Goal: Task Accomplishment & Management: Manage account settings

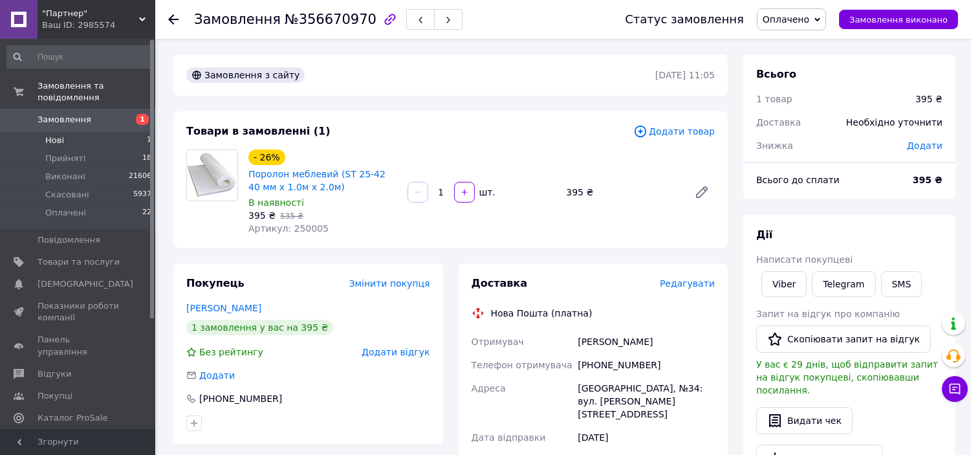
click at [112, 131] on li "Нові 1" at bounding box center [79, 140] width 159 height 18
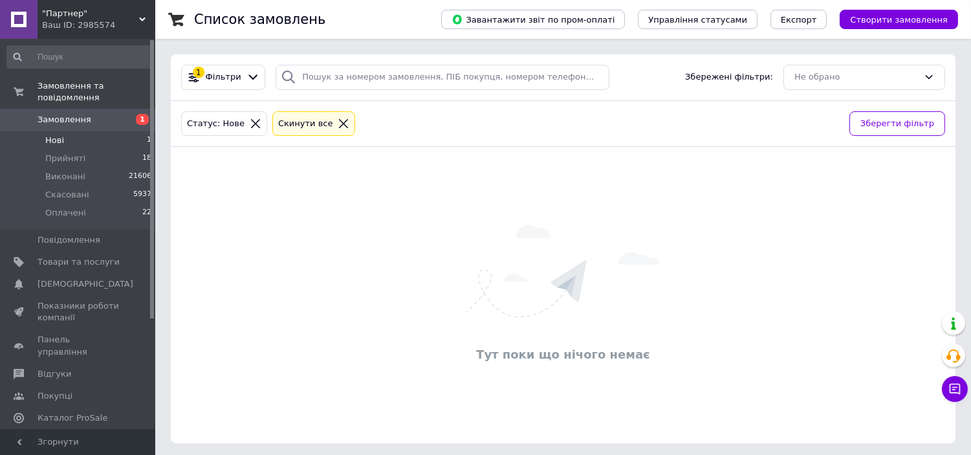
click at [114, 114] on span "Замовлення" at bounding box center [79, 120] width 82 height 12
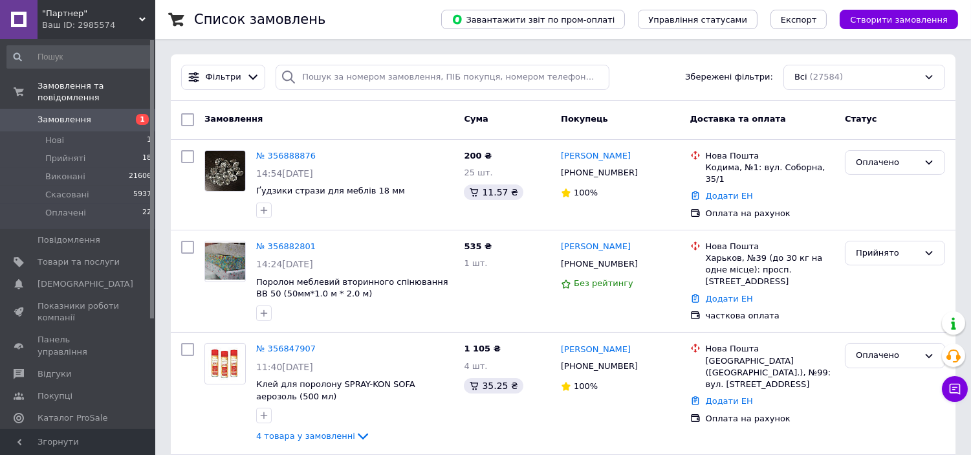
click at [94, 114] on span "Замовлення" at bounding box center [79, 120] width 82 height 12
click at [105, 131] on li "Нові 2" at bounding box center [79, 140] width 159 height 18
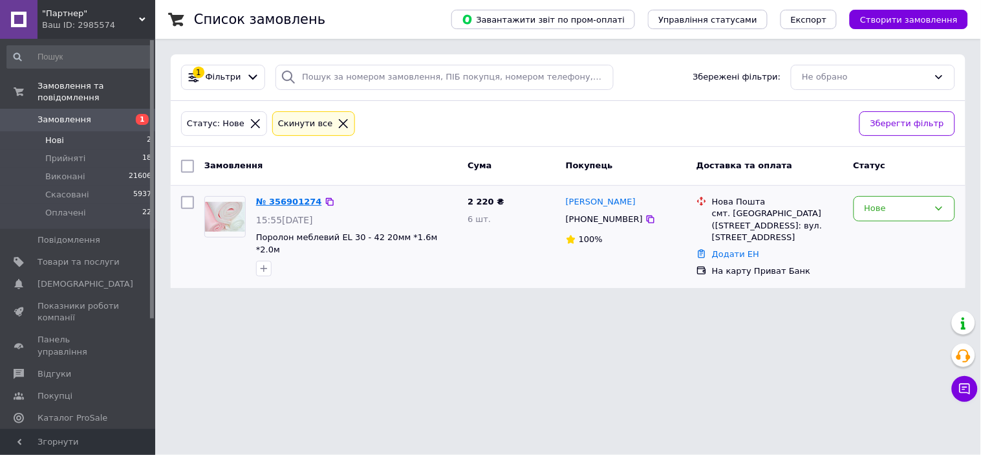
click at [288, 202] on link "№ 356901274" at bounding box center [289, 202] width 66 height 10
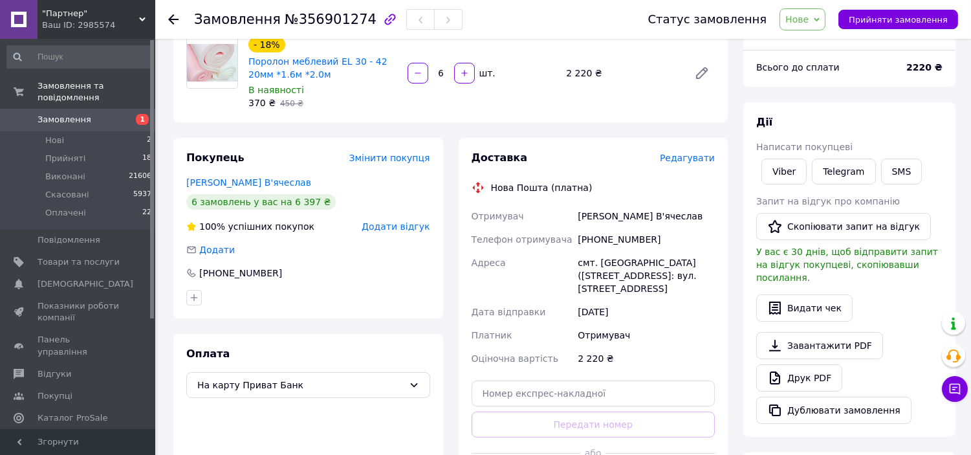
scroll to position [144, 0]
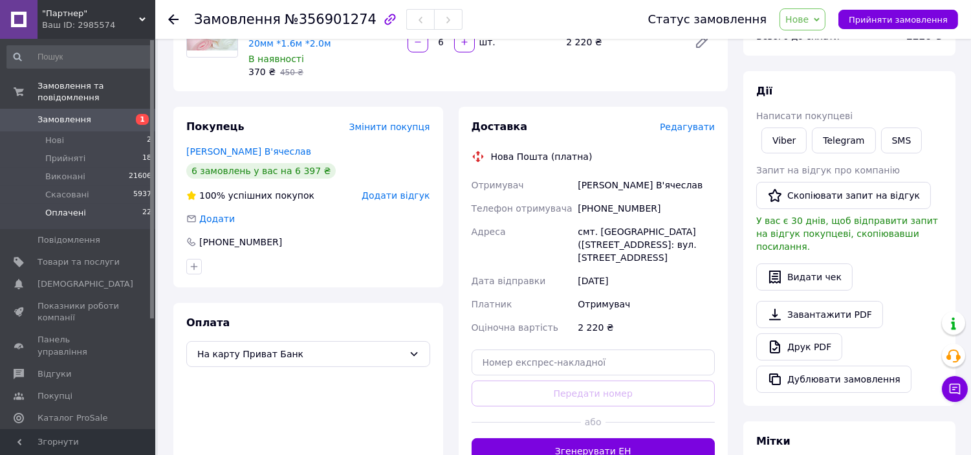
click at [98, 204] on li "Оплачені 22" at bounding box center [79, 216] width 159 height 25
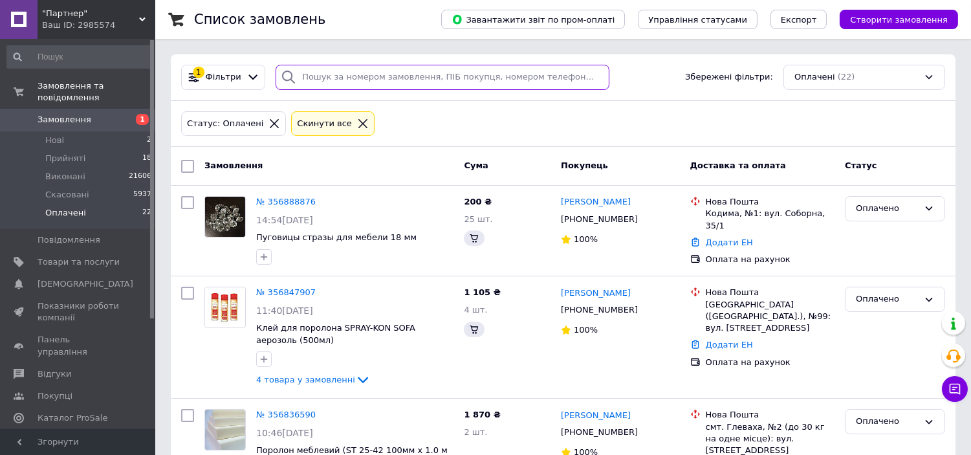
click at [372, 76] on input "search" at bounding box center [443, 77] width 334 height 25
type input "КАЛІНІЧЕНКО"
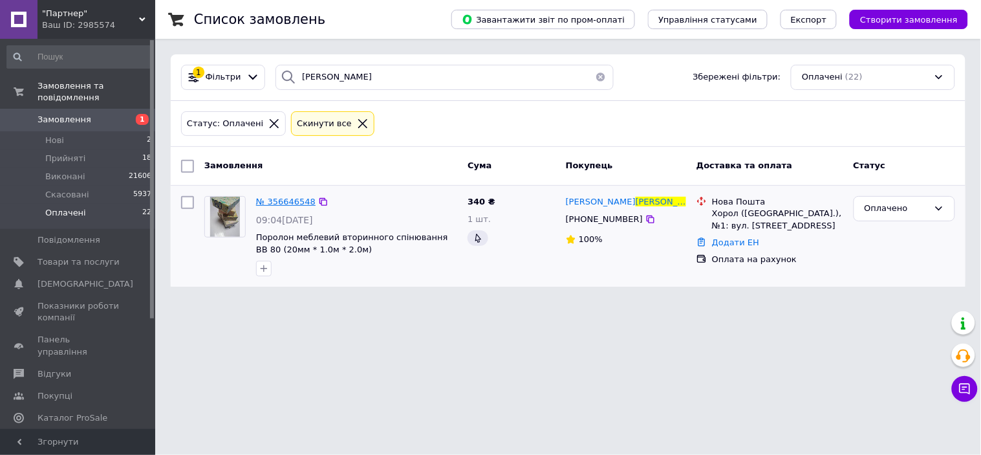
click at [292, 202] on span "№ 356646548" at bounding box center [286, 202] width 60 height 10
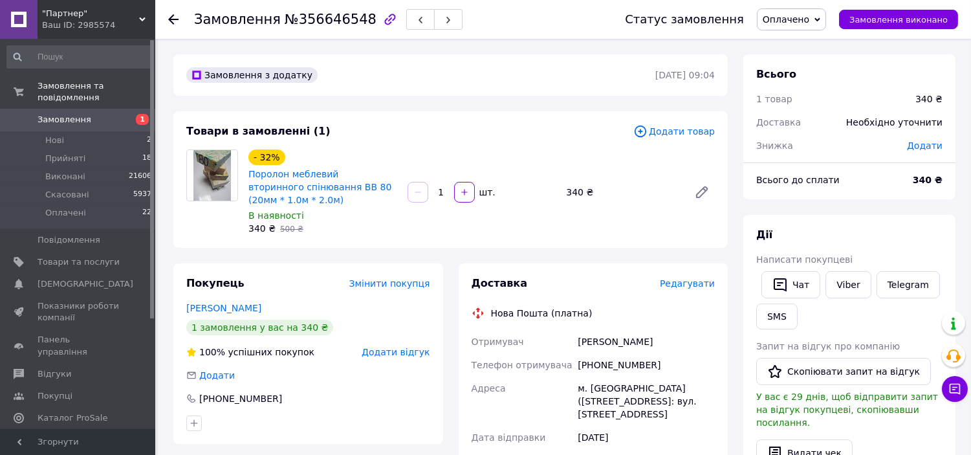
click at [838, 263] on span "Написати покупцеві" at bounding box center [804, 259] width 96 height 10
click at [852, 289] on link "Viber" at bounding box center [848, 284] width 45 height 27
click at [807, 27] on span "Оплачено" at bounding box center [791, 19] width 69 height 22
click at [807, 63] on li "Виконано" at bounding box center [792, 64] width 68 height 19
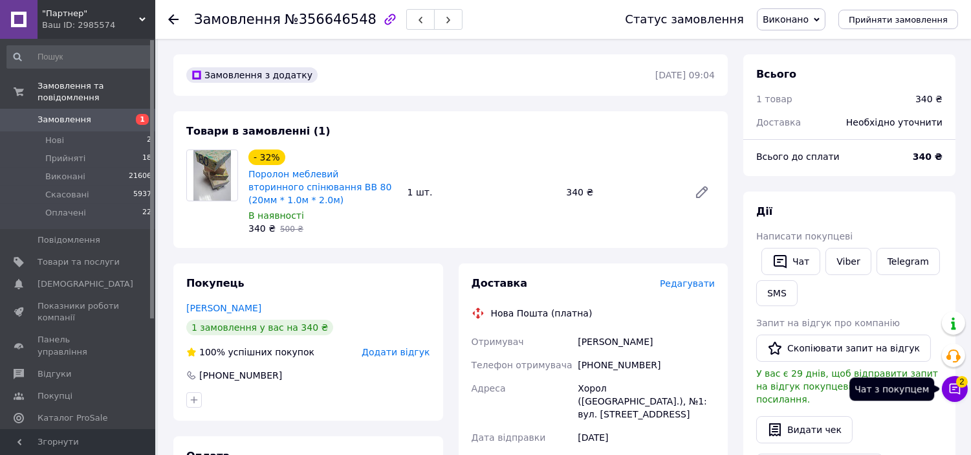
click at [954, 388] on icon at bounding box center [954, 388] width 13 height 13
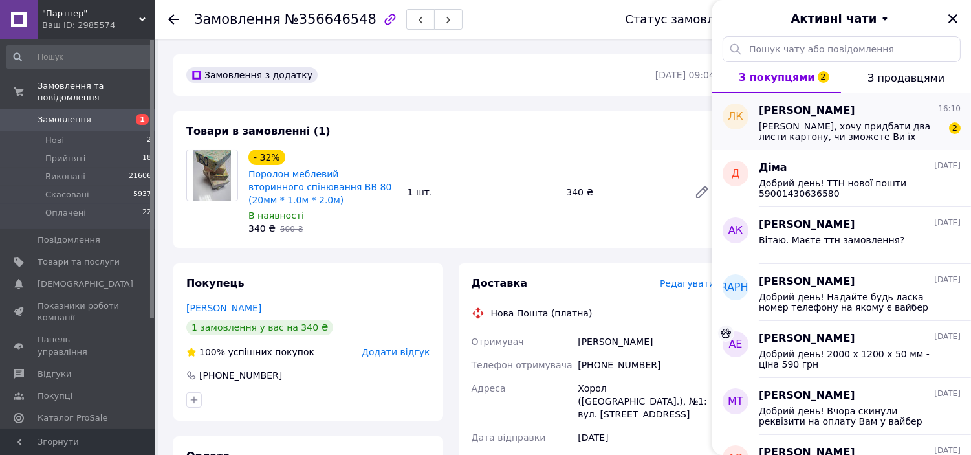
click at [842, 132] on span "Вітаю, хочу придбати два листи картону, чи зможете Ви їх перерізати навпіл 500x…" at bounding box center [851, 131] width 184 height 21
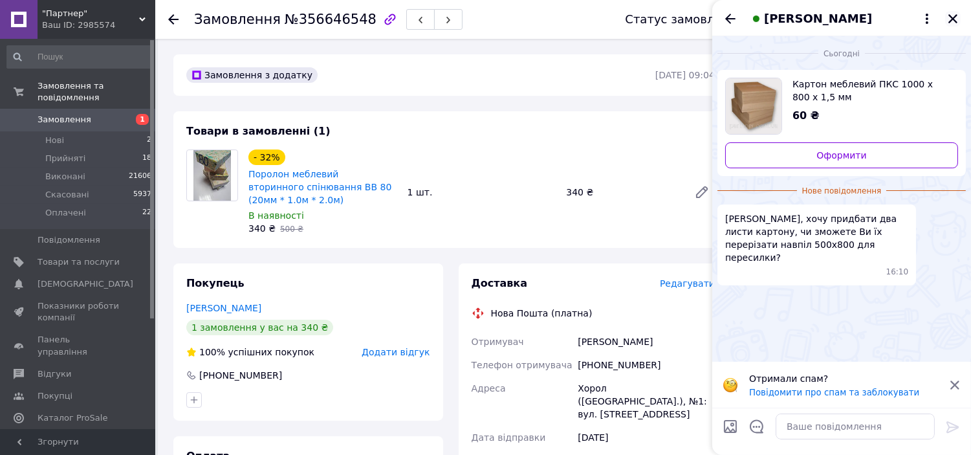
click at [956, 16] on icon "Закрити" at bounding box center [952, 18] width 9 height 9
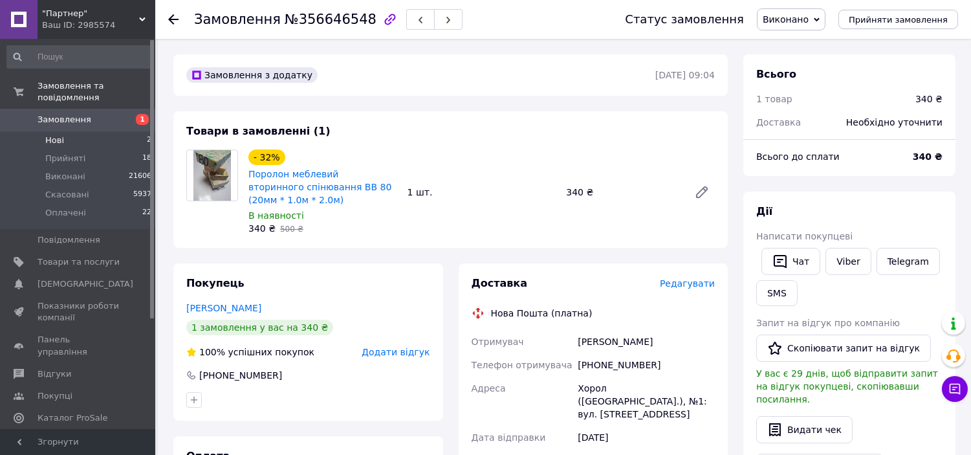
click at [56, 135] on span "Нові" at bounding box center [54, 141] width 19 height 12
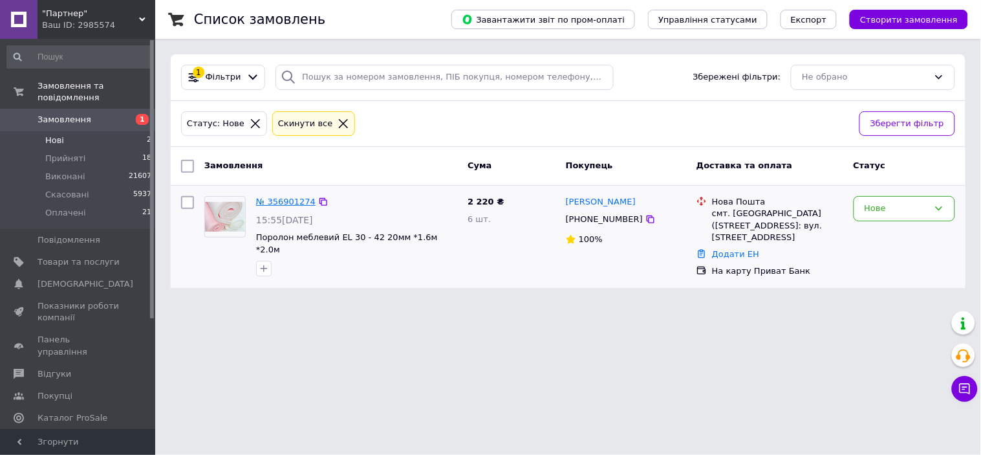
click at [285, 202] on link "№ 356901274" at bounding box center [286, 202] width 60 height 10
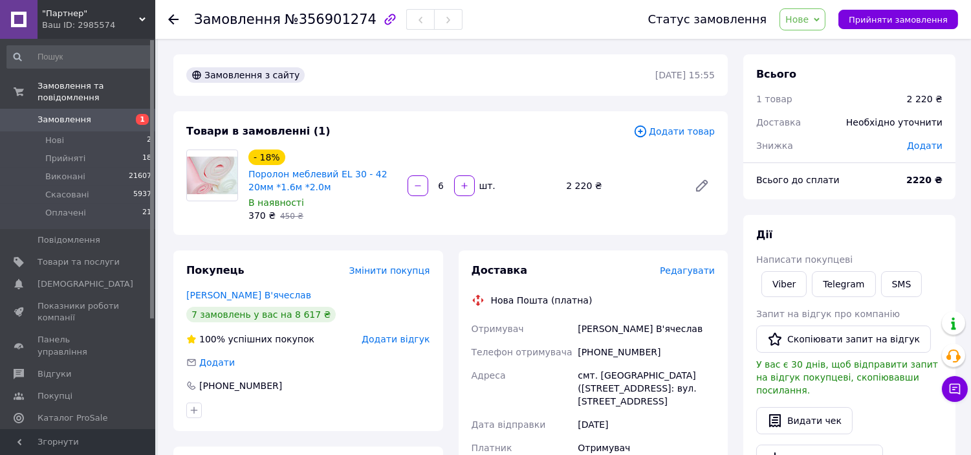
drag, startPoint x: 965, startPoint y: 214, endPoint x: 951, endPoint y: 220, distance: 14.8
click at [965, 214] on div "Замовлення №356901274 Статус замовлення Нове Прийнято Виконано Скасовано Оплаче…" at bounding box center [564, 458] width 813 height 839
click at [774, 285] on link "Viber" at bounding box center [783, 284] width 45 height 26
click at [822, 19] on span "Нове" at bounding box center [803, 19] width 46 height 22
click at [823, 43] on li "Прийнято" at bounding box center [810, 45] width 60 height 19
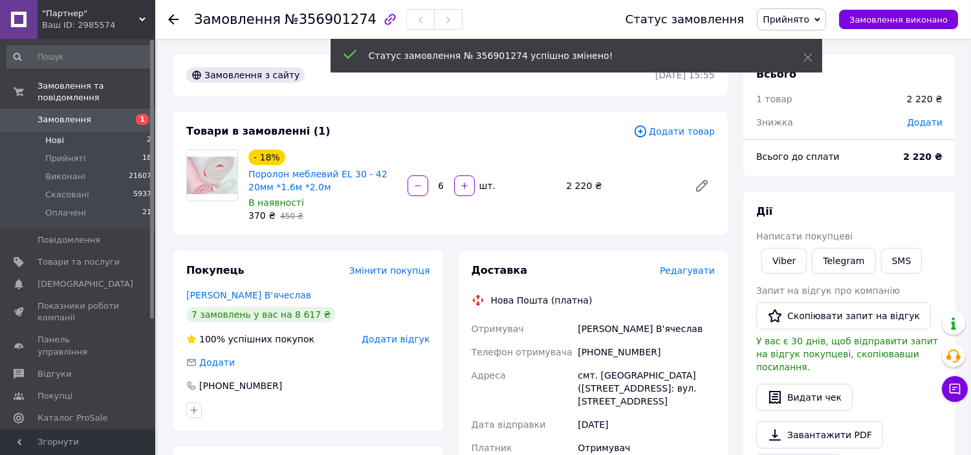
click at [107, 131] on li "Нові 2" at bounding box center [79, 140] width 159 height 18
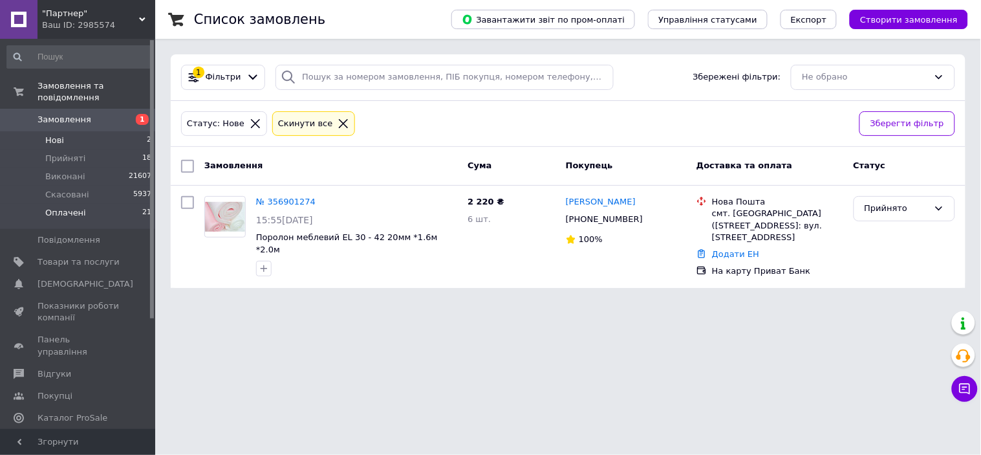
click at [93, 204] on li "Оплачені 21" at bounding box center [79, 216] width 159 height 25
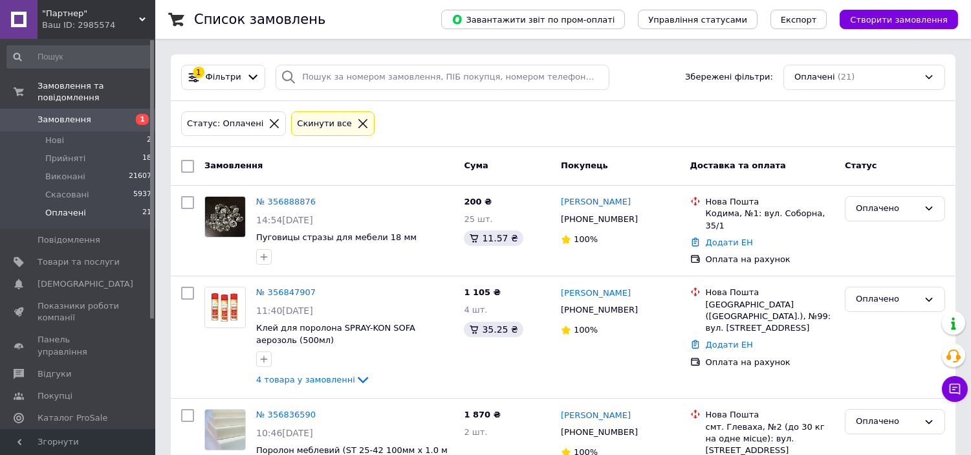
click at [123, 204] on li "Оплачені 21" at bounding box center [79, 216] width 159 height 25
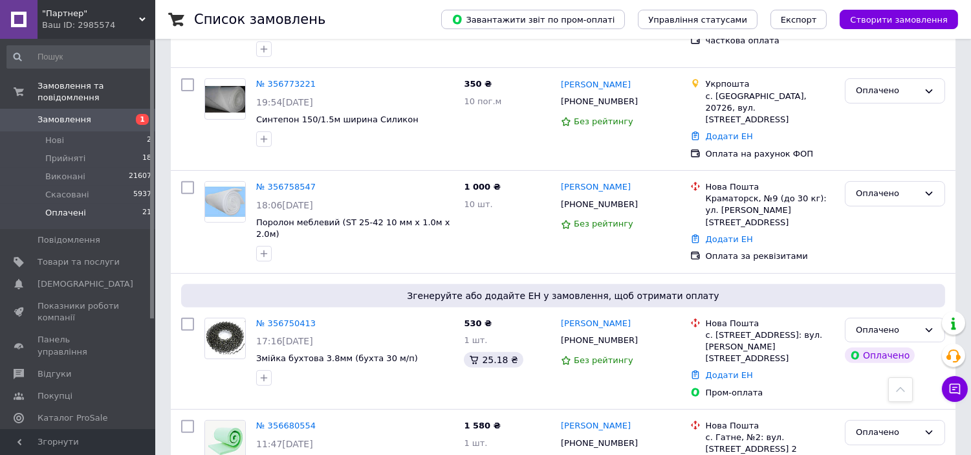
scroll to position [934, 0]
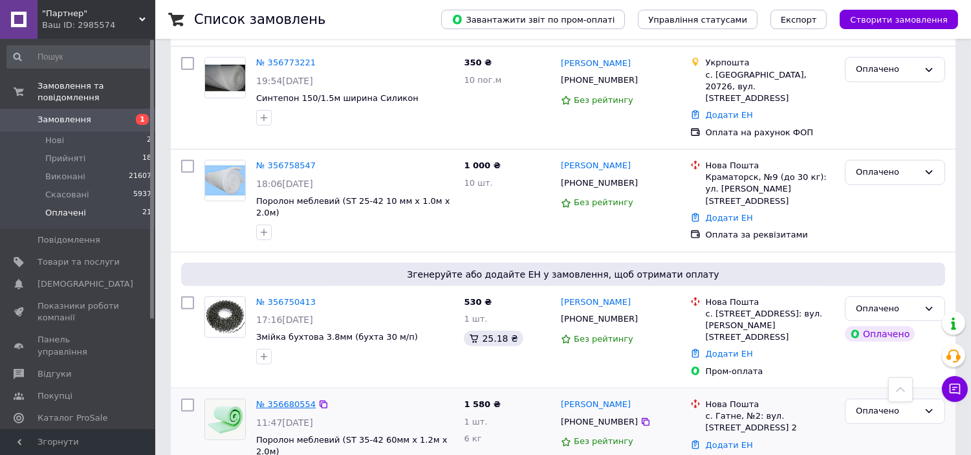
click at [276, 399] on link "№ 356680554" at bounding box center [286, 404] width 60 height 10
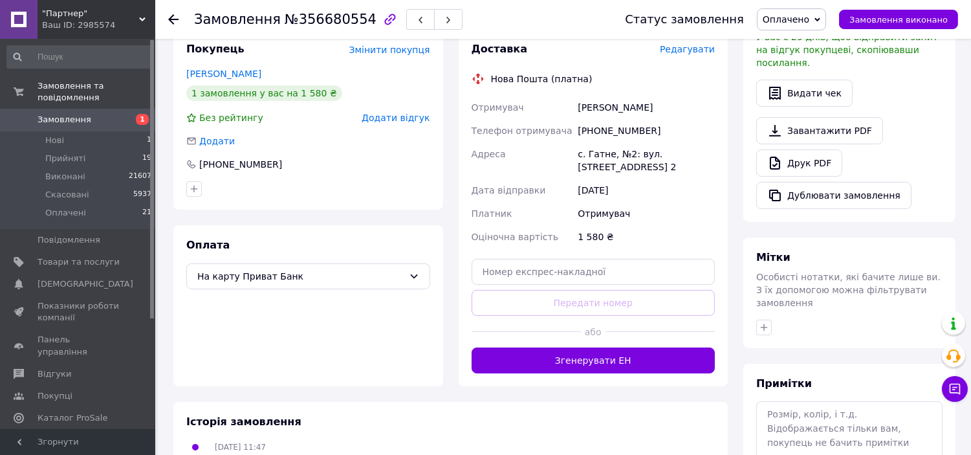
scroll to position [141, 0]
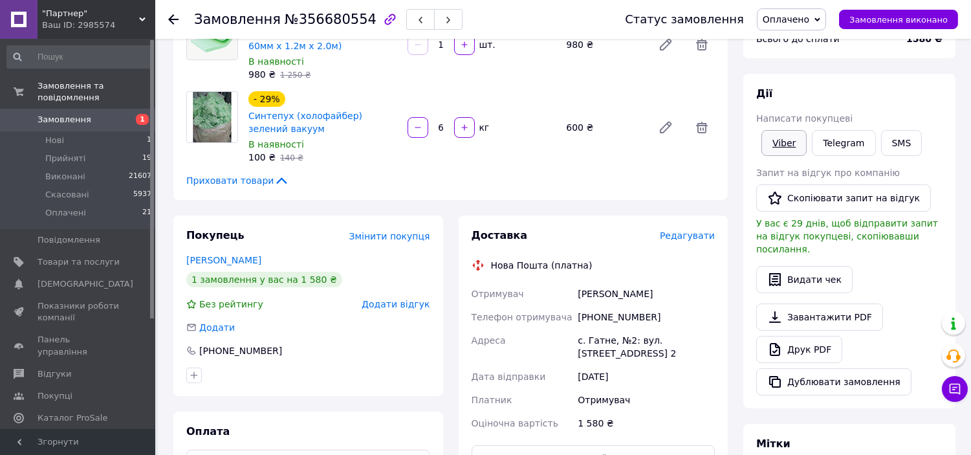
click at [778, 143] on link "Viber" at bounding box center [783, 143] width 45 height 26
click at [809, 15] on span "Оплачено" at bounding box center [786, 19] width 47 height 10
click at [806, 65] on li "Виконано" at bounding box center [792, 64] width 68 height 19
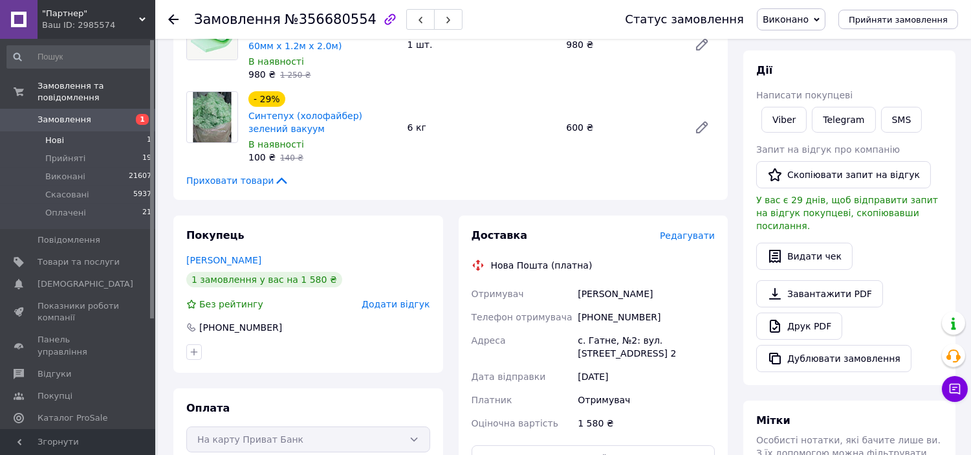
click at [61, 135] on span "Нові" at bounding box center [54, 141] width 19 height 12
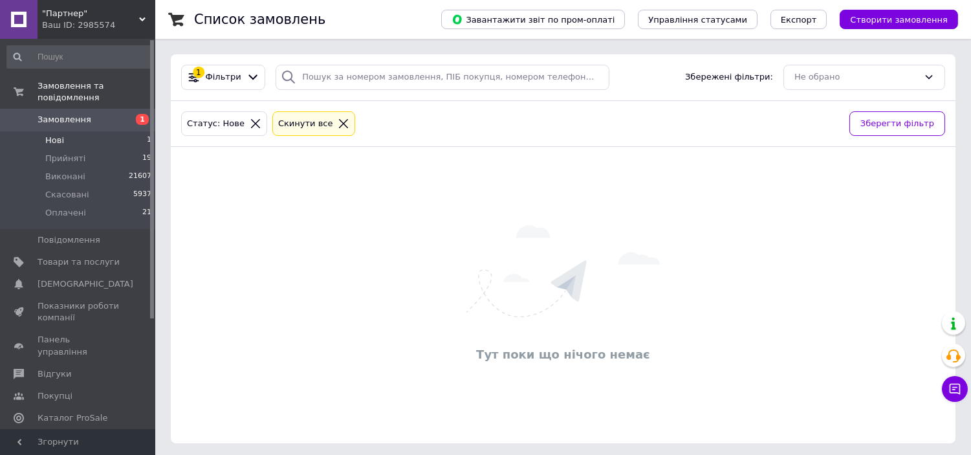
click at [87, 131] on li "Нові 1" at bounding box center [79, 140] width 159 height 18
click at [129, 131] on li "Нові 1" at bounding box center [79, 140] width 159 height 18
click at [82, 131] on li "Нові 1" at bounding box center [79, 140] width 159 height 18
click at [113, 149] on li "Прийняті 19" at bounding box center [79, 158] width 159 height 18
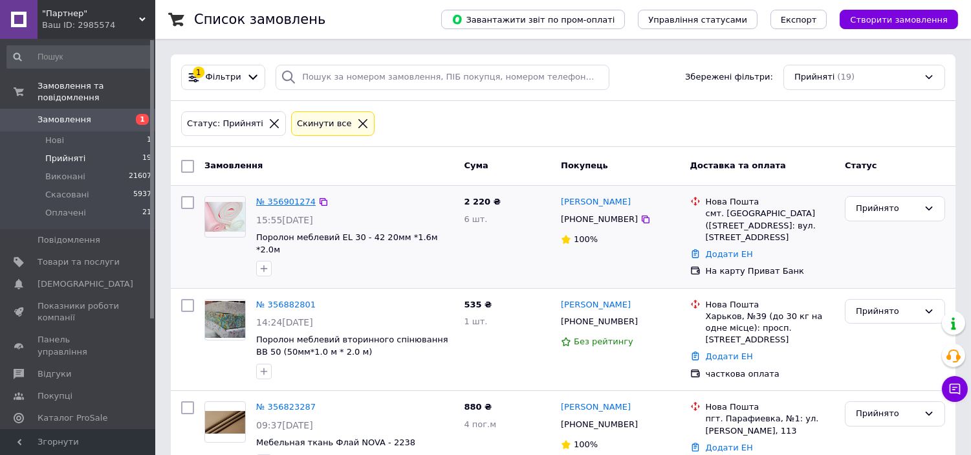
click at [289, 203] on link "№ 356901274" at bounding box center [286, 202] width 60 height 10
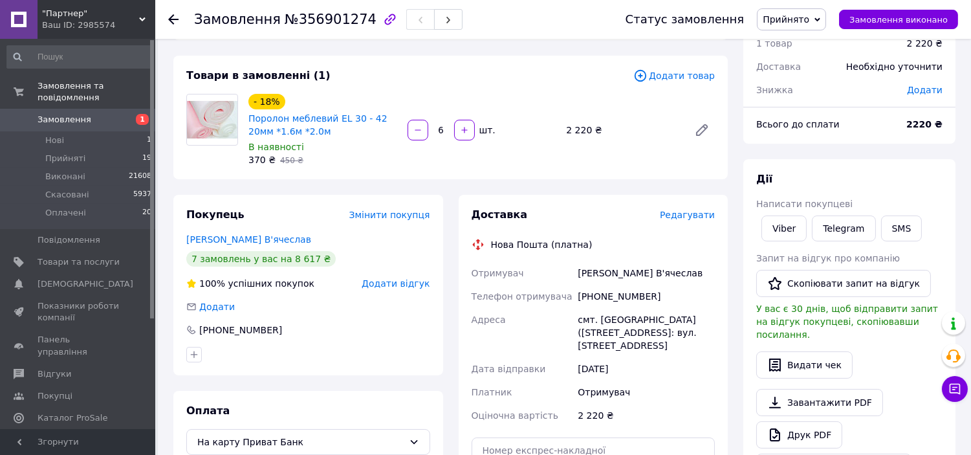
scroll to position [144, 0]
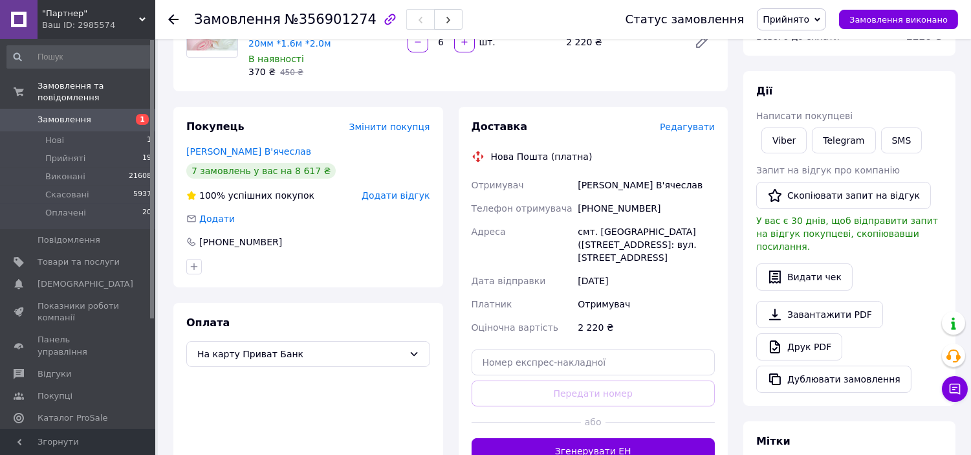
drag, startPoint x: 469, startPoint y: 208, endPoint x: 681, endPoint y: 257, distance: 217.2
click at [681, 257] on div "Отримувач Скальський В'ячеслав Телефон отримувача +380964885051 Адреса смт. Том…" at bounding box center [593, 256] width 249 height 166
copy div "Телефон отримувача +380964885051 Адреса смт. Томашпіль (Вінницька обл., Тульчин…"
click at [810, 25] on span "Прийнято" at bounding box center [791, 19] width 69 height 22
click at [800, 78] on li "Оплачено" at bounding box center [792, 83] width 68 height 19
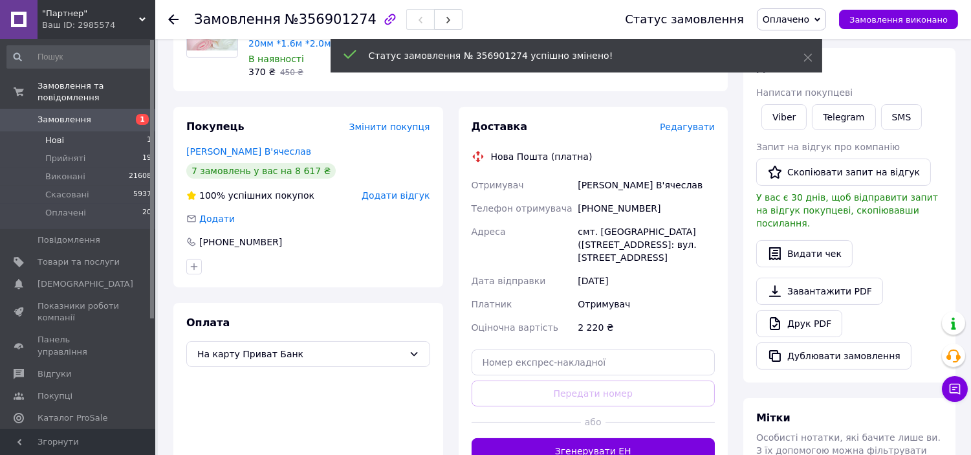
click at [99, 131] on li "Нові 1" at bounding box center [79, 140] width 159 height 18
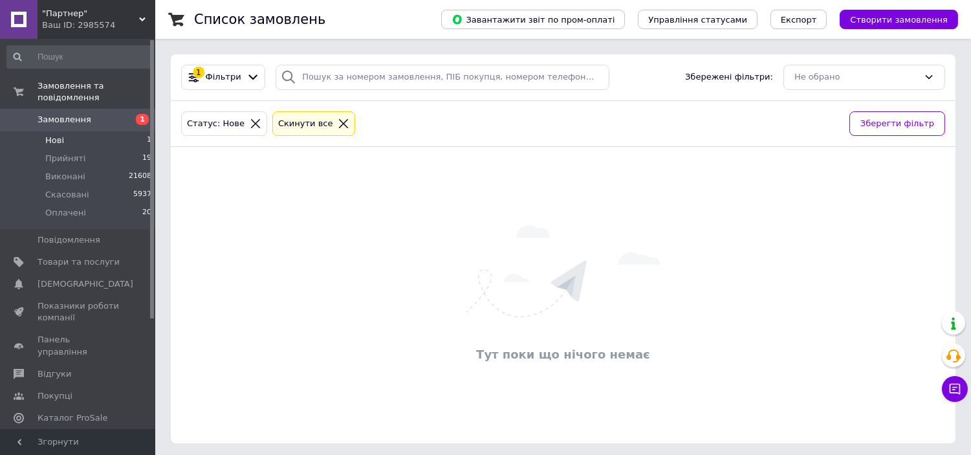
click at [84, 114] on span "Замовлення" at bounding box center [65, 120] width 54 height 12
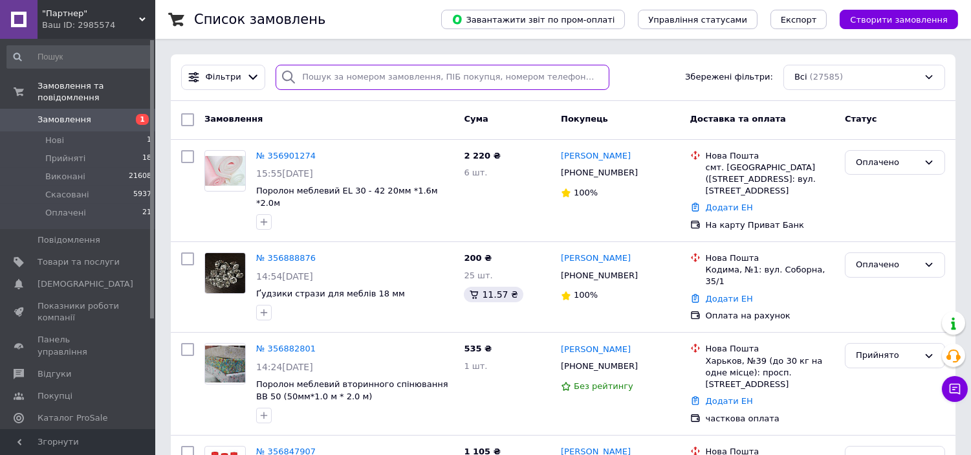
click at [337, 79] on input "search" at bounding box center [443, 77] width 334 height 25
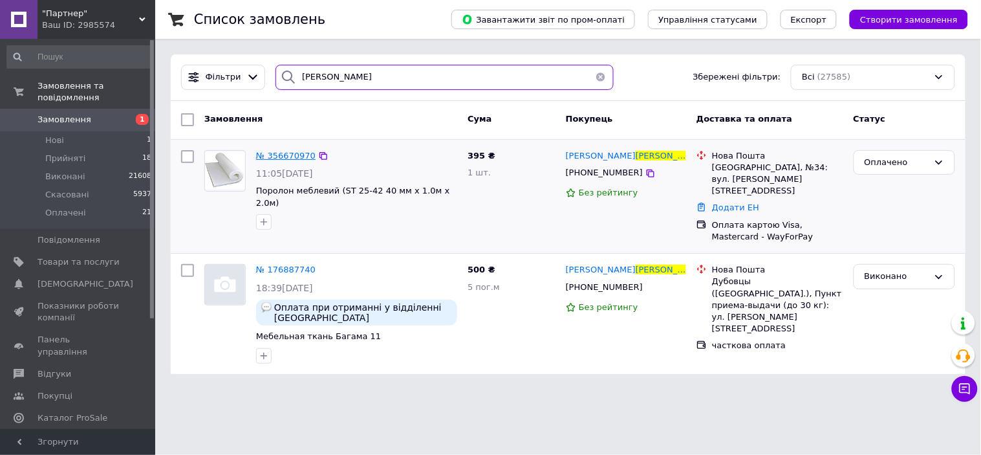
type input "ТРОЩУК"
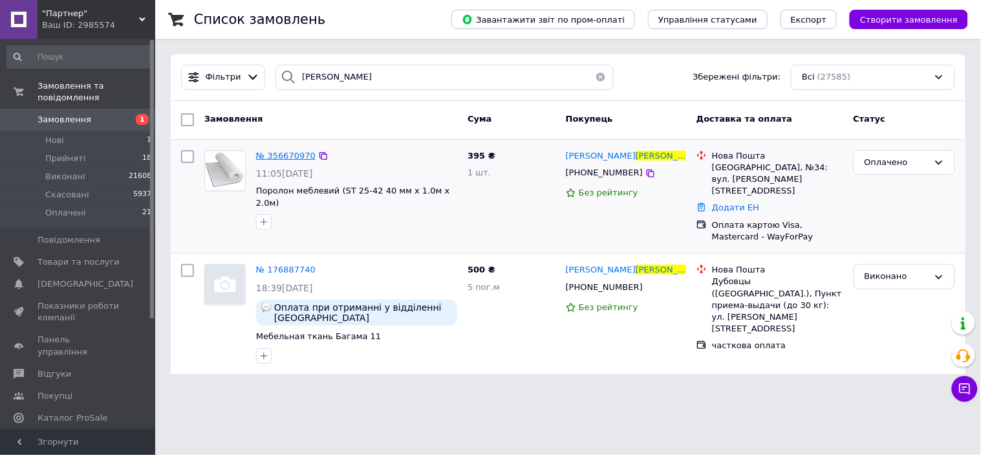
click at [286, 156] on span "№ 356670970" at bounding box center [286, 156] width 60 height 10
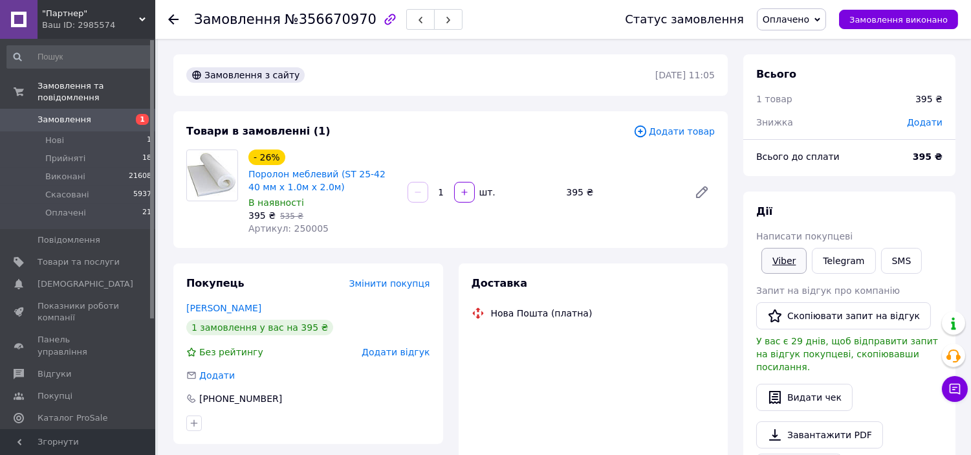
click at [786, 260] on div "Дії Написати покупцеві Viber Telegram SMS Запит на відгук про компанію   Скопію…" at bounding box center [849, 358] width 186 height 309
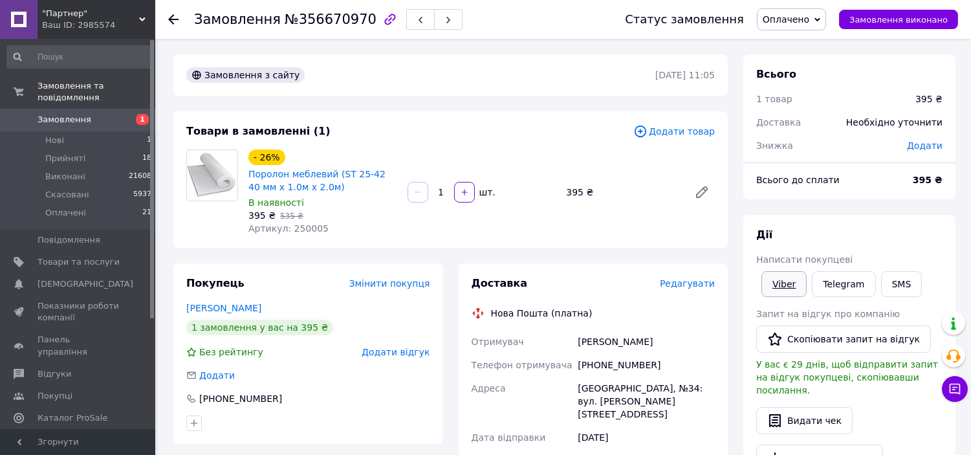
click at [783, 285] on link "Viber" at bounding box center [783, 284] width 45 height 26
click at [820, 26] on span "Оплачено" at bounding box center [791, 19] width 69 height 22
click at [819, 56] on li "Виконано" at bounding box center [792, 64] width 68 height 19
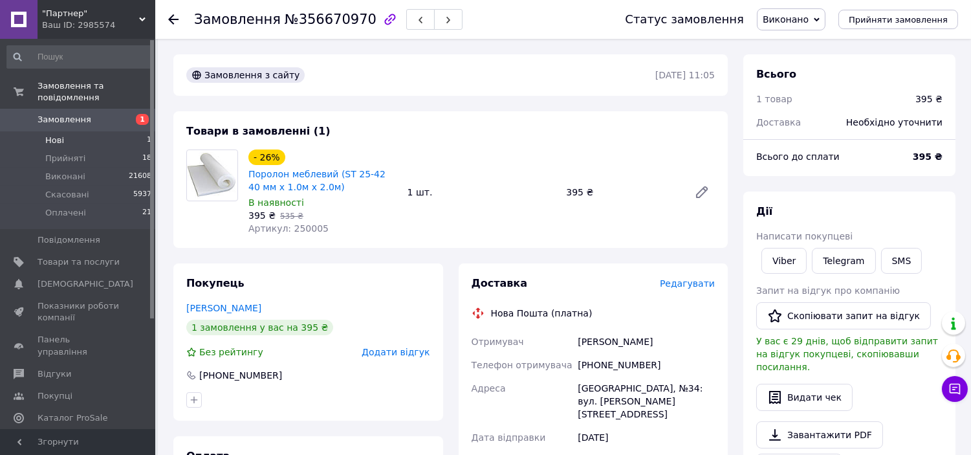
click at [126, 131] on li "Нові 1" at bounding box center [79, 140] width 159 height 18
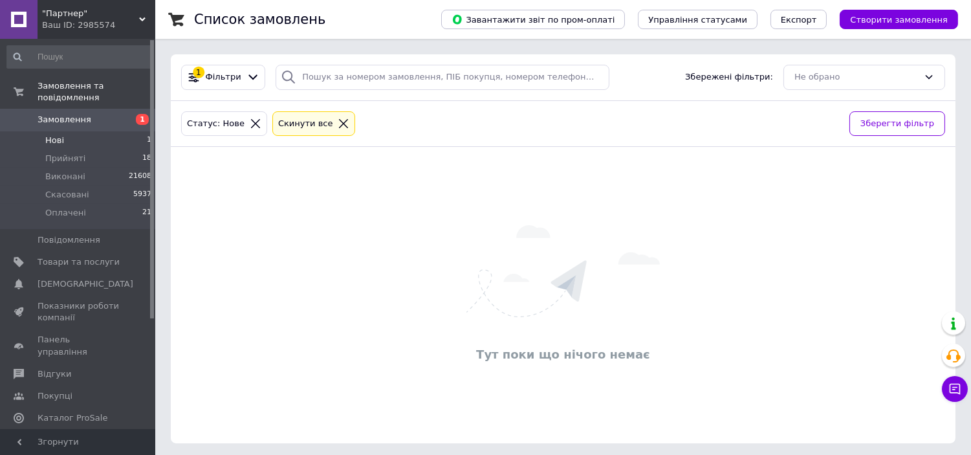
click at [135, 132] on li "Нові 1" at bounding box center [79, 140] width 159 height 18
click at [132, 204] on li "Оплачені 21" at bounding box center [79, 216] width 159 height 25
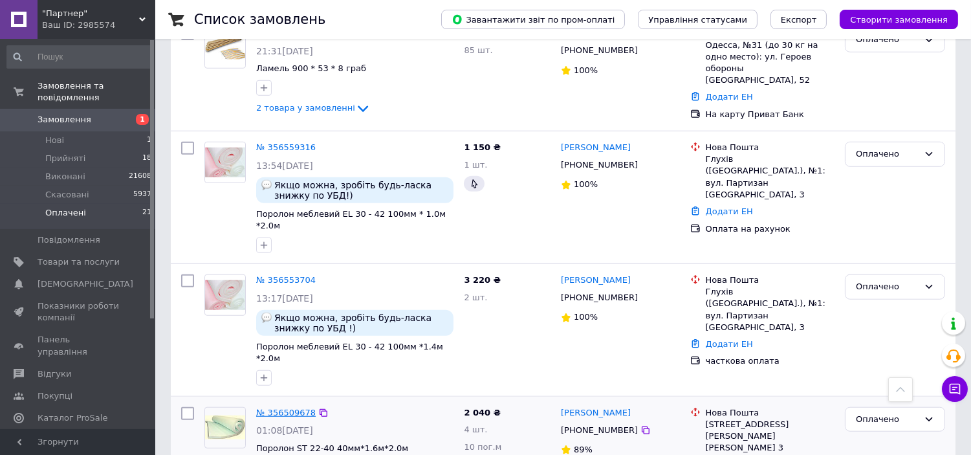
click at [270, 408] on link "№ 356509678" at bounding box center [286, 413] width 60 height 10
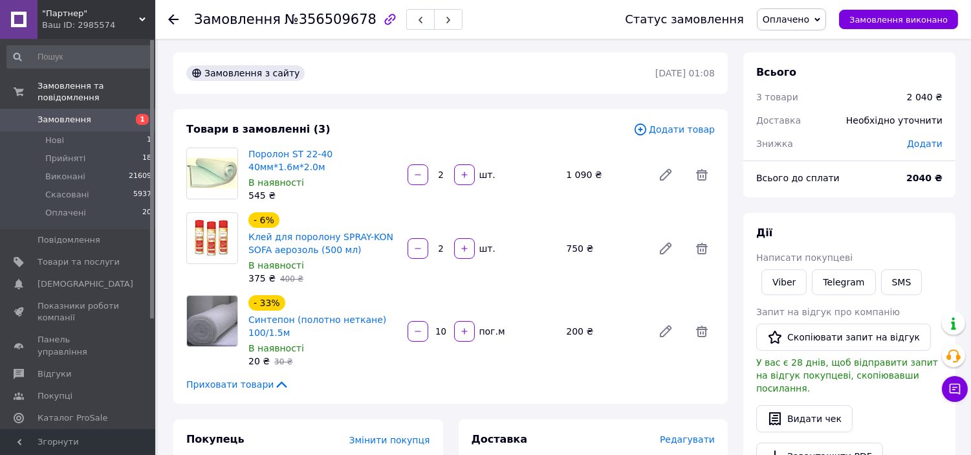
scroll to position [1, 0]
click at [779, 285] on link "Viber" at bounding box center [783, 283] width 45 height 26
click at [806, 14] on span "Оплачено" at bounding box center [786, 19] width 47 height 10
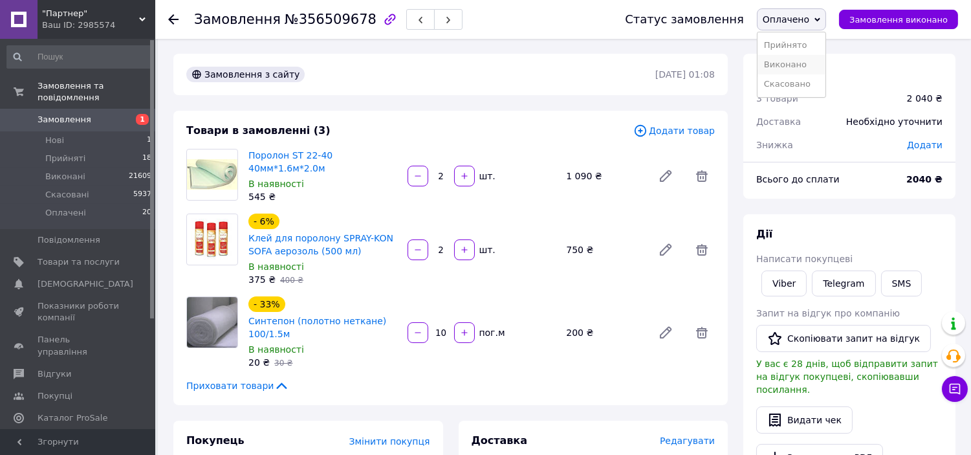
click at [805, 67] on li "Виконано" at bounding box center [792, 64] width 68 height 19
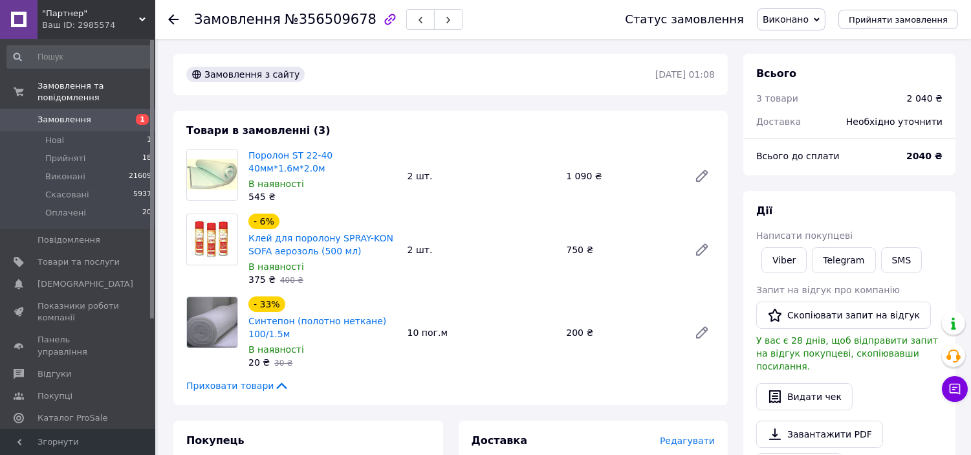
click at [93, 114] on span "Замовлення" at bounding box center [79, 120] width 82 height 12
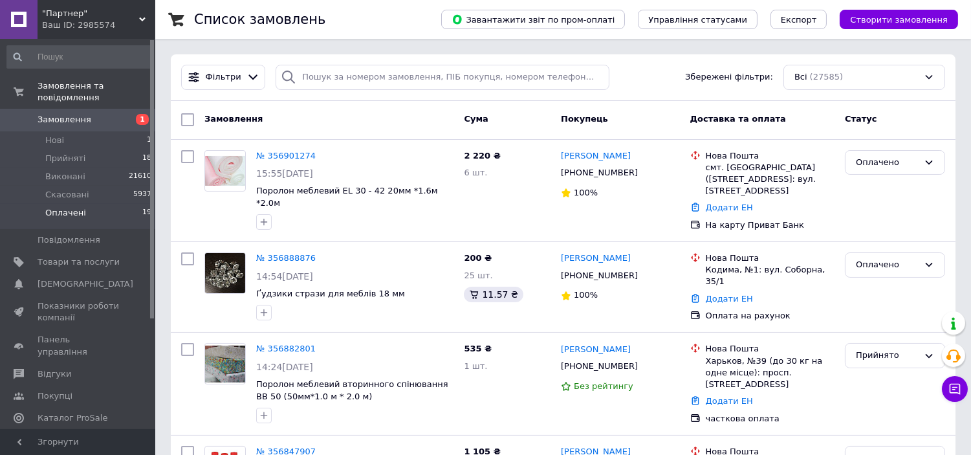
click at [102, 204] on li "Оплачені 19" at bounding box center [79, 216] width 159 height 25
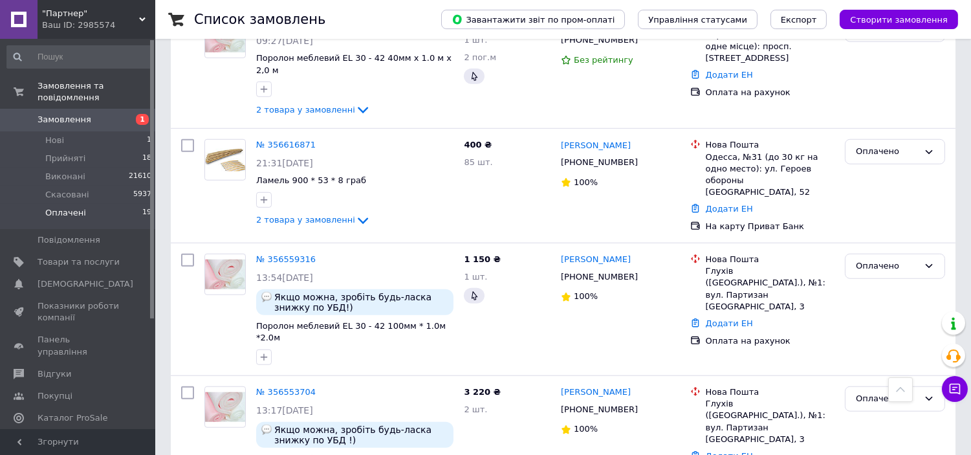
scroll to position [1837, 0]
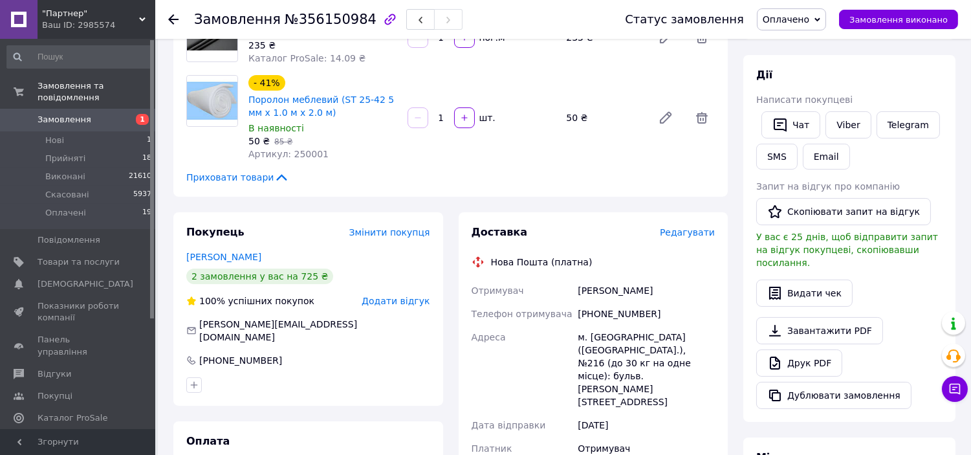
scroll to position [244, 0]
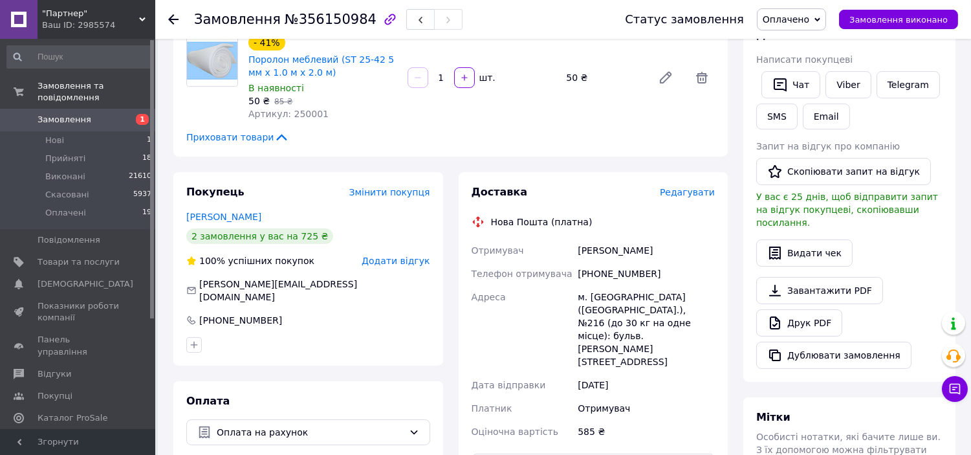
click at [73, 114] on span "Замовлення" at bounding box center [65, 120] width 54 height 12
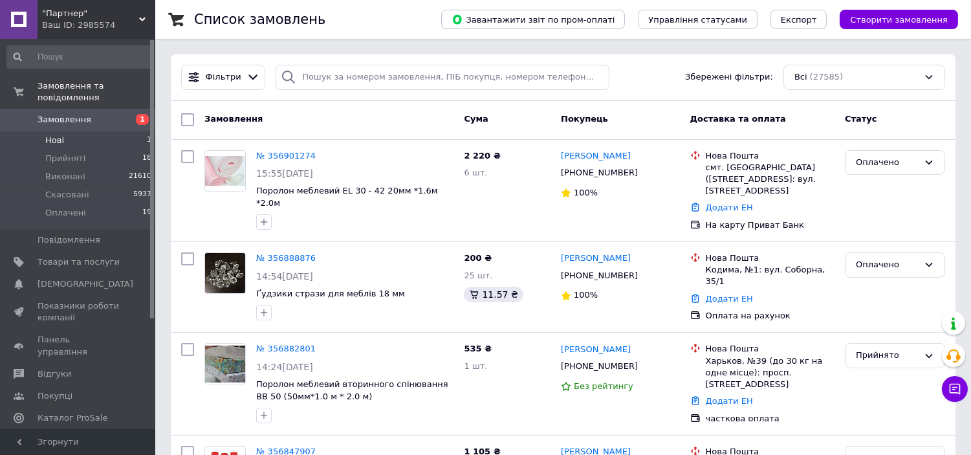
click at [78, 131] on li "Нові 1" at bounding box center [79, 140] width 159 height 18
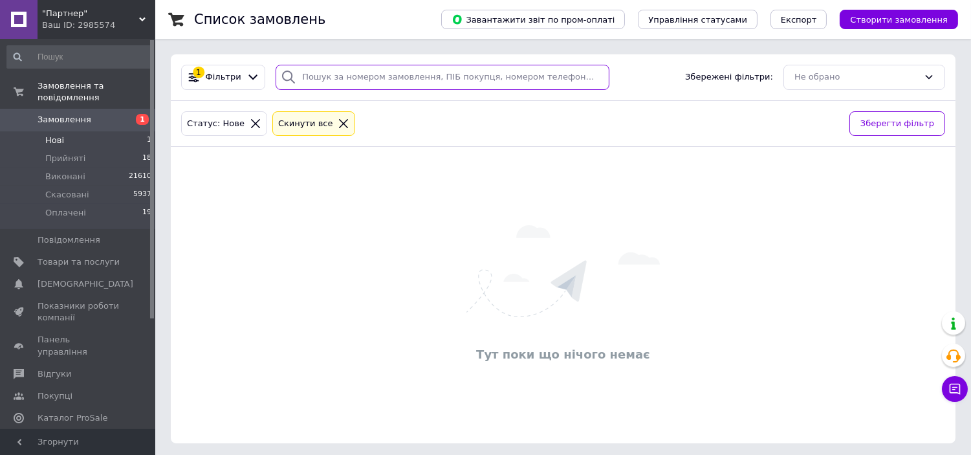
click at [354, 76] on input "search" at bounding box center [443, 77] width 334 height 25
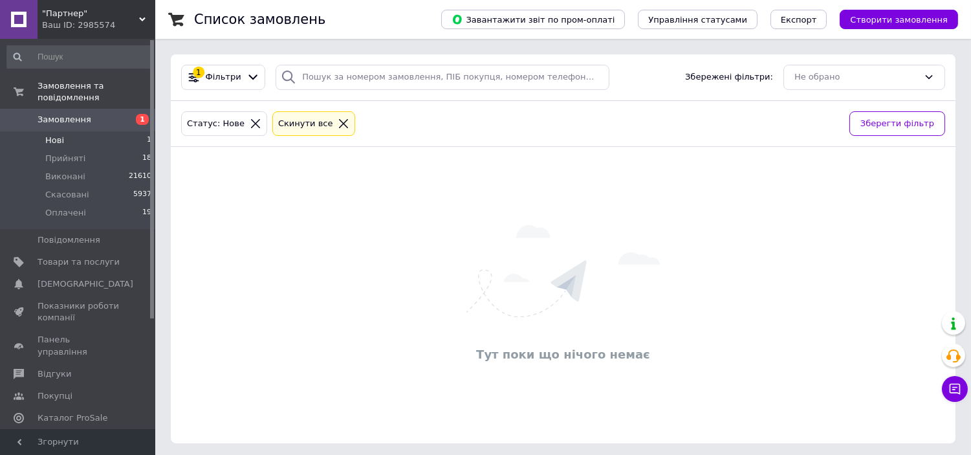
click at [74, 114] on span "Замовлення" at bounding box center [65, 120] width 54 height 12
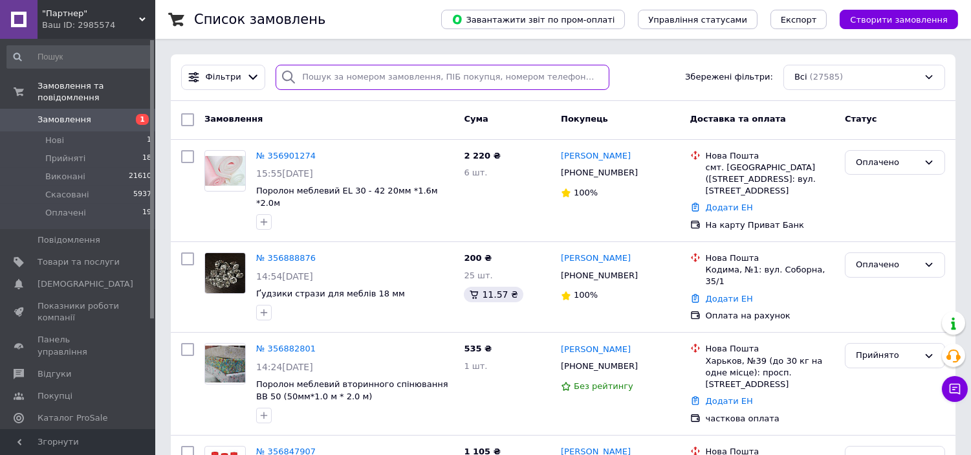
click at [366, 72] on input "search" at bounding box center [443, 77] width 334 height 25
type input "сидоренко"
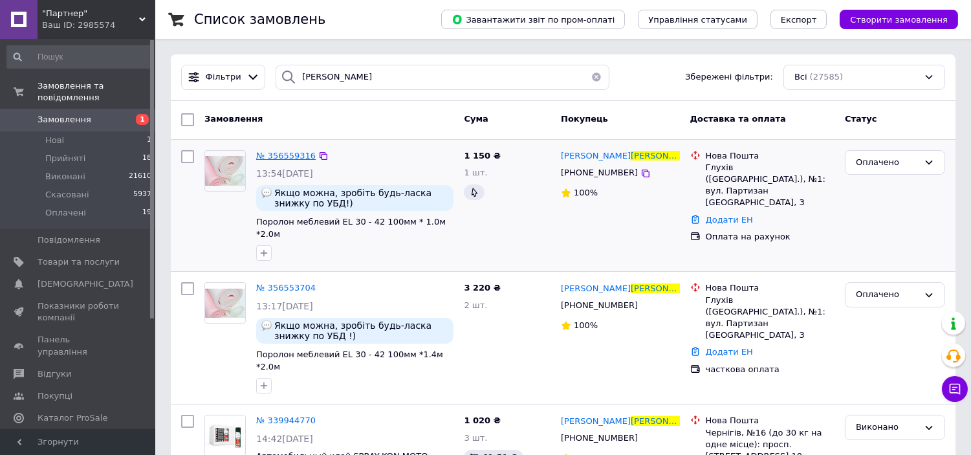
click at [276, 156] on span "№ 356559316" at bounding box center [286, 156] width 60 height 10
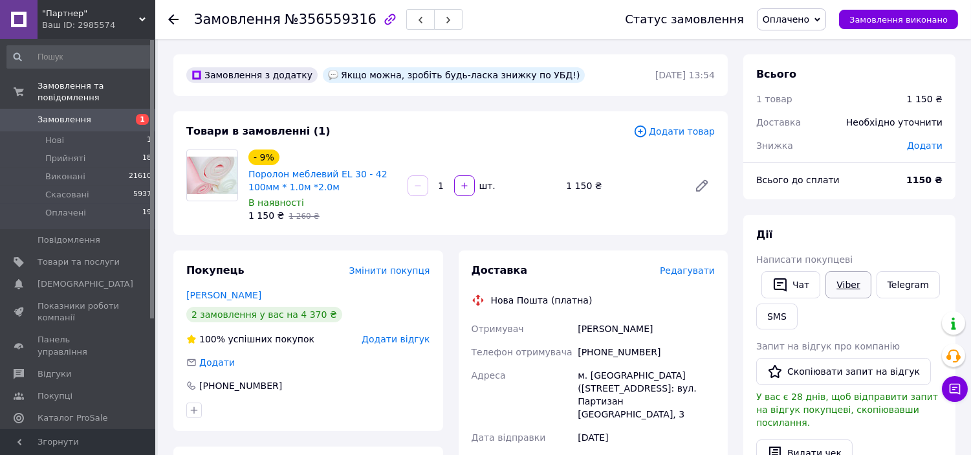
click at [850, 286] on link "Viber" at bounding box center [848, 284] width 45 height 27
click at [93, 114] on span "Замовлення" at bounding box center [79, 120] width 82 height 12
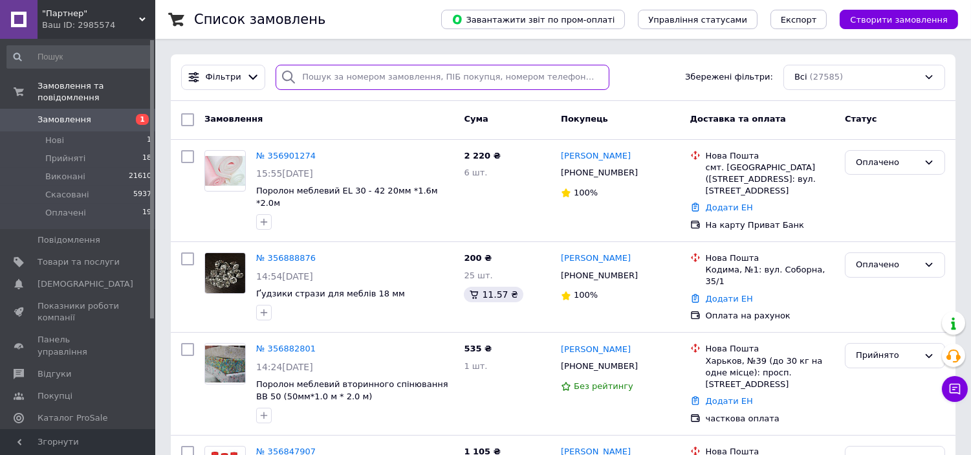
click at [434, 81] on input "search" at bounding box center [443, 77] width 334 height 25
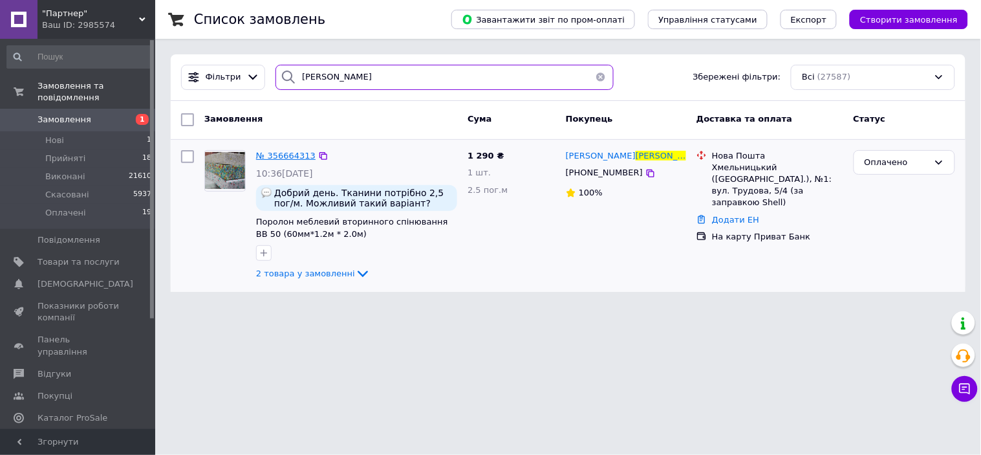
type input "климюк"
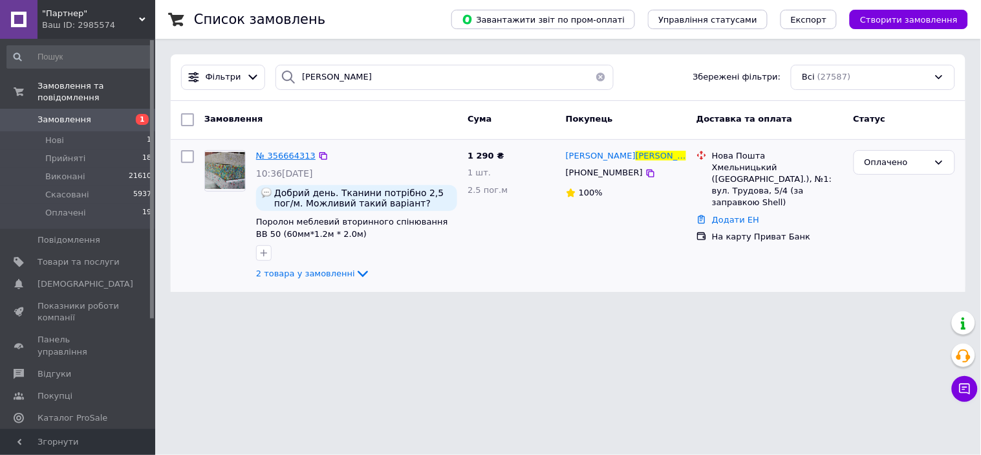
click at [290, 151] on span "№ 356664313" at bounding box center [286, 156] width 60 height 10
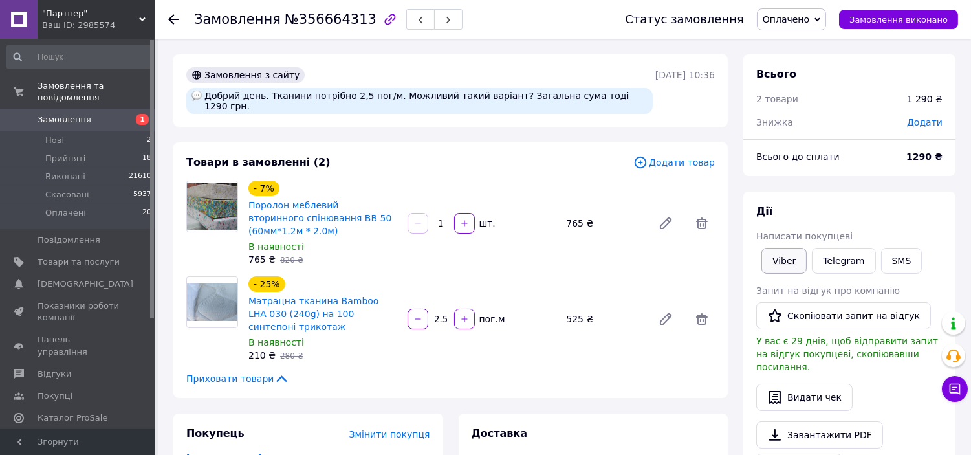
click at [790, 261] on link "Viber" at bounding box center [783, 261] width 45 height 26
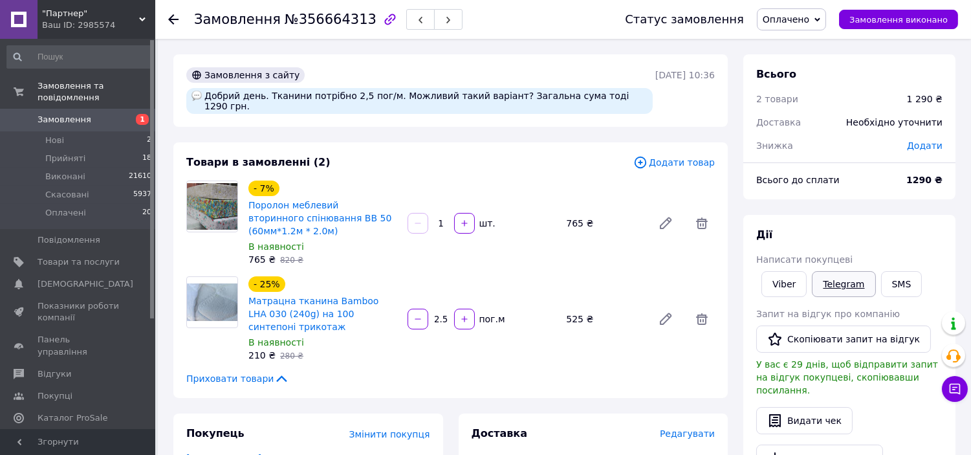
click at [837, 287] on link "Telegram" at bounding box center [843, 284] width 63 height 26
click at [804, 23] on span "Оплачено" at bounding box center [786, 19] width 47 height 10
click at [798, 70] on li "Виконано" at bounding box center [792, 64] width 68 height 19
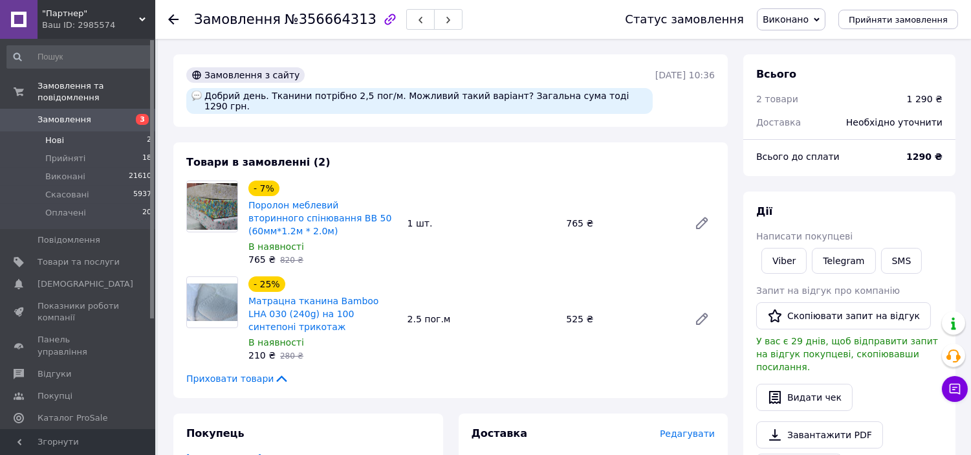
click at [123, 131] on li "Нові 2" at bounding box center [79, 140] width 159 height 18
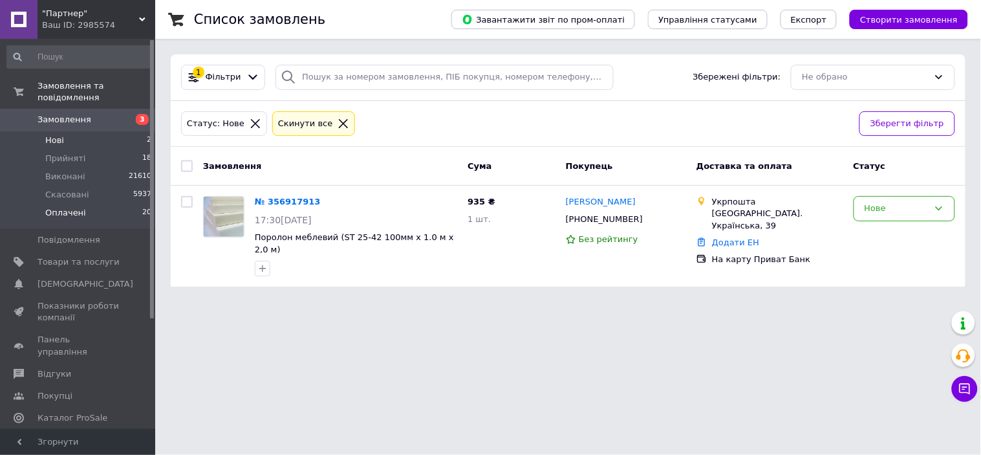
click at [87, 204] on li "Оплачені 20" at bounding box center [79, 216] width 159 height 25
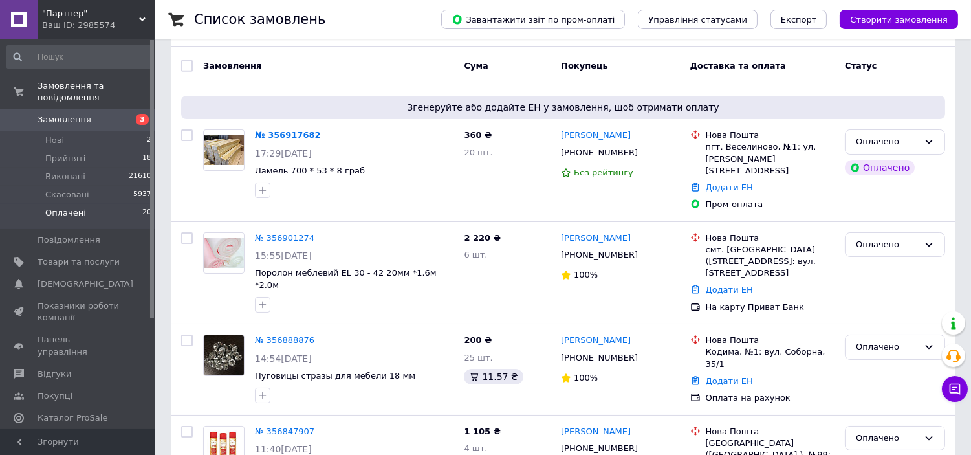
scroll to position [144, 0]
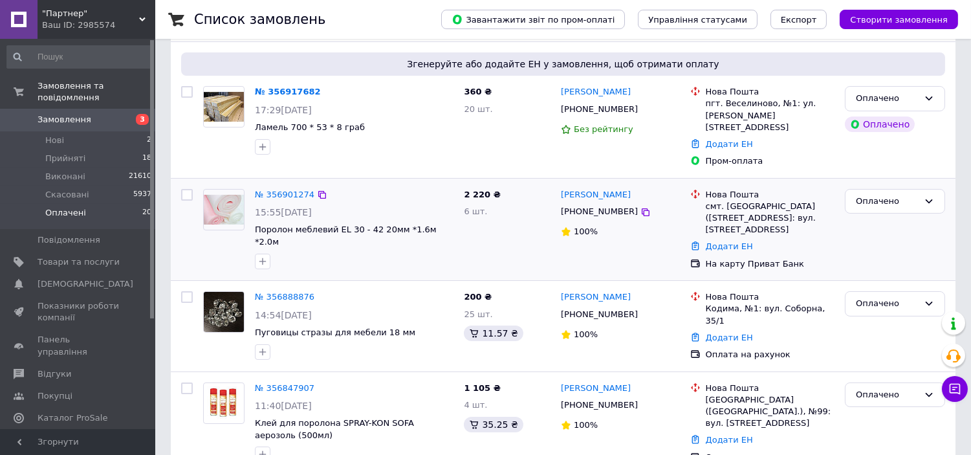
click at [885, 228] on div "Оплачено" at bounding box center [895, 230] width 111 height 92
click at [287, 87] on link "№ 356917682" at bounding box center [288, 92] width 66 height 10
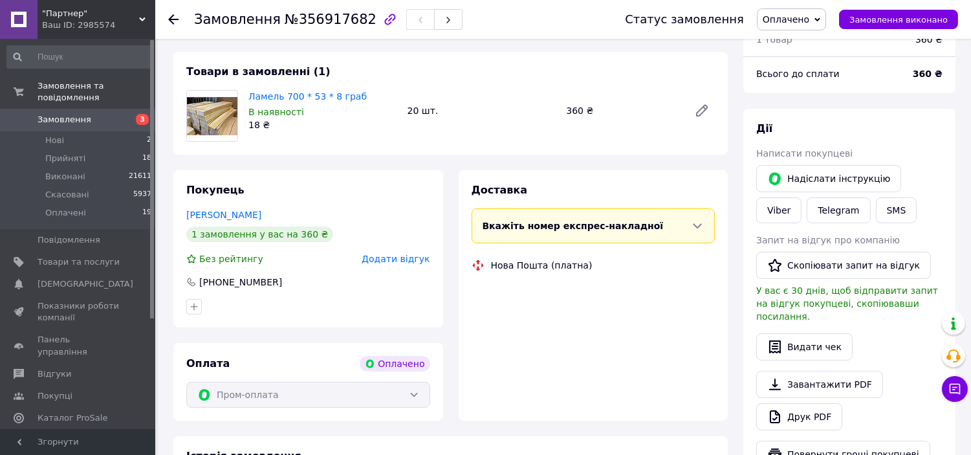
scroll to position [144, 0]
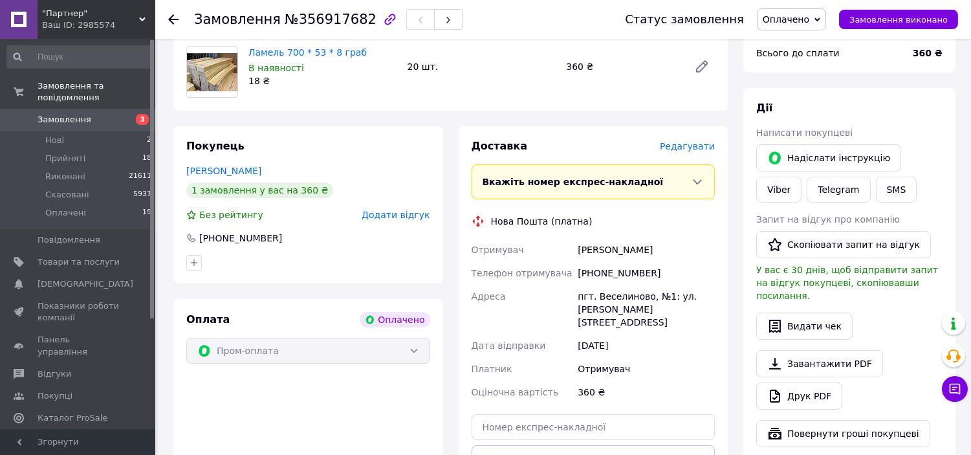
click at [914, 133] on div "Написати покупцеві" at bounding box center [849, 132] width 186 height 13
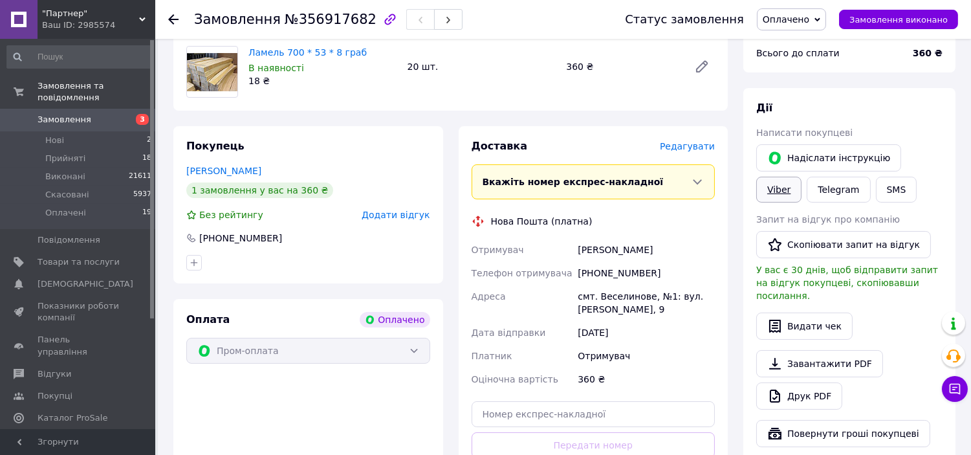
click at [802, 177] on link "Viber" at bounding box center [778, 190] width 45 height 26
click at [935, 204] on div "Надіслати інструкцію Viber Telegram SMS" at bounding box center [849, 173] width 191 height 63
drag, startPoint x: 355, startPoint y: 18, endPoint x: 307, endPoint y: 21, distance: 47.9
click at [306, 21] on div "Замовлення №356917682" at bounding box center [328, 19] width 268 height 22
click at [307, 21] on span "№356917682" at bounding box center [331, 20] width 92 height 16
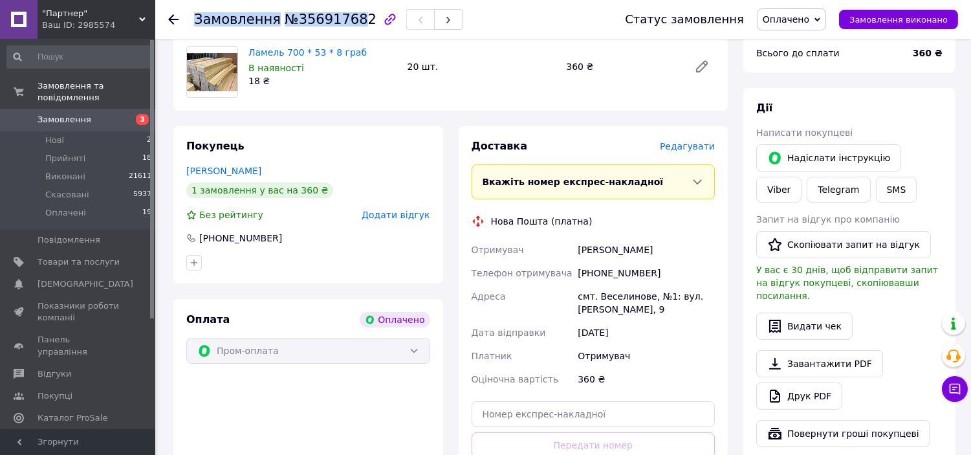
click at [349, 16] on div "Замовлення №356917682" at bounding box center [328, 19] width 268 height 22
drag, startPoint x: 355, startPoint y: 17, endPoint x: 327, endPoint y: 23, distance: 28.3
click at [327, 23] on div "Замовлення №356917682" at bounding box center [328, 19] width 268 height 22
click at [293, 23] on span "№356917682" at bounding box center [331, 20] width 92 height 16
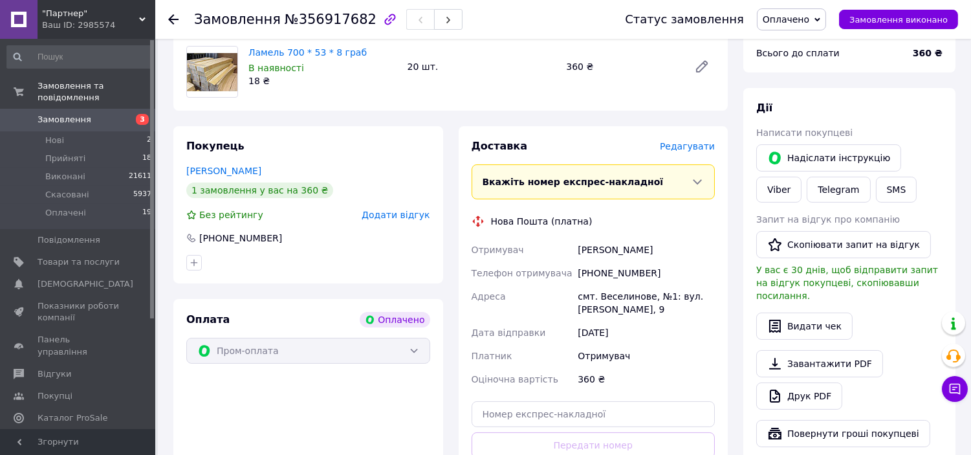
click at [583, 249] on div "Філь Сергій" at bounding box center [646, 249] width 142 height 23
drag, startPoint x: 580, startPoint y: 249, endPoint x: 636, endPoint y: 253, distance: 56.4
click at [636, 253] on div "Філь Сергій" at bounding box center [646, 249] width 142 height 23
copy div "Філь Сергій"
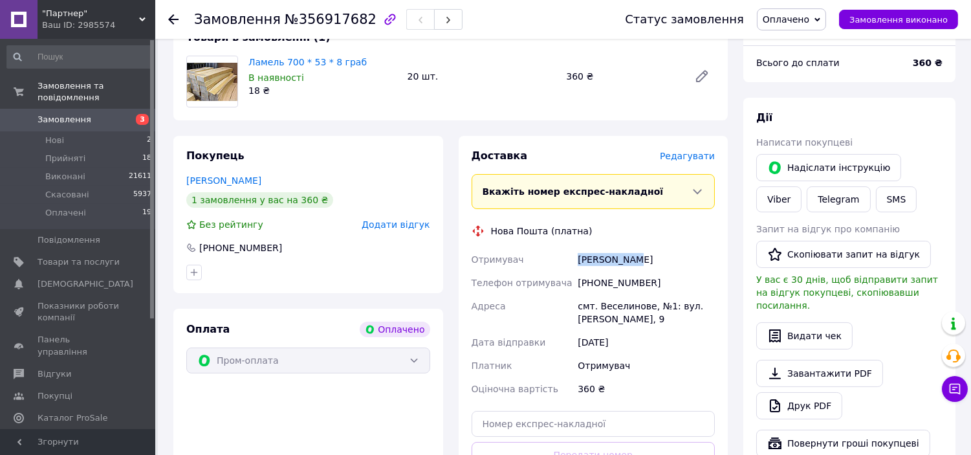
scroll to position [215, 0]
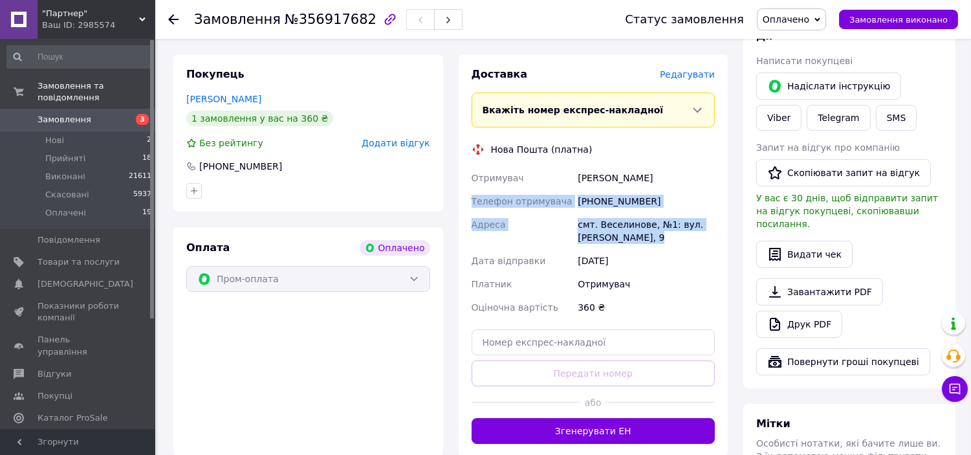
drag, startPoint x: 470, startPoint y: 197, endPoint x: 661, endPoint y: 237, distance: 194.5
click at [661, 237] on div "Отримувач Філь Сергій Телефон отримувача +380977343418 Адреса смт. Веселинове, …" at bounding box center [593, 242] width 249 height 153
copy div "Телефон отримувача +380977343418 Адреса смт. Веселинове, №1: вул. Мозолевського…"
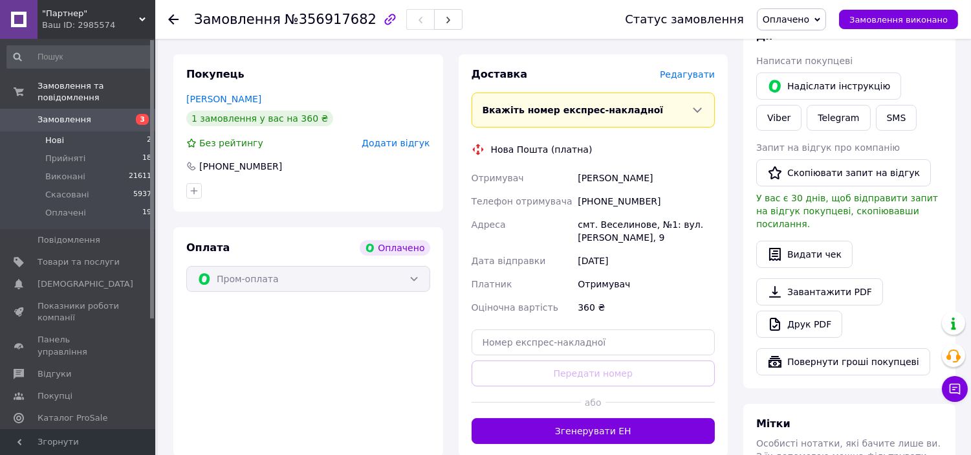
click at [101, 131] on li "Нові 2" at bounding box center [79, 140] width 159 height 18
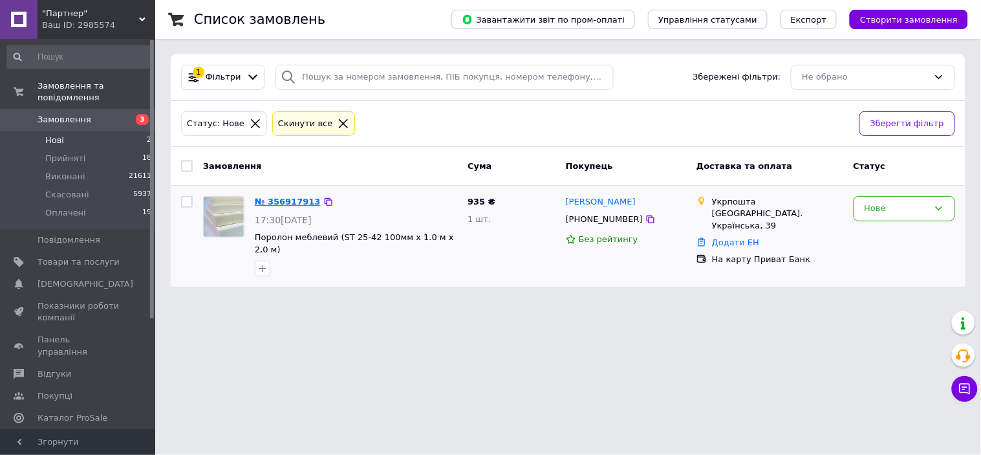
click at [288, 202] on link "№ 356917913" at bounding box center [288, 202] width 66 height 10
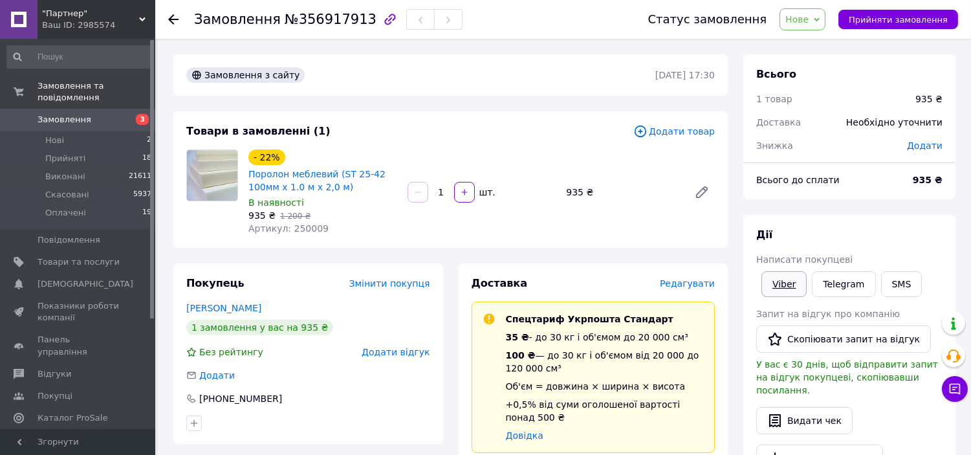
click at [784, 288] on link "Viber" at bounding box center [783, 284] width 45 height 26
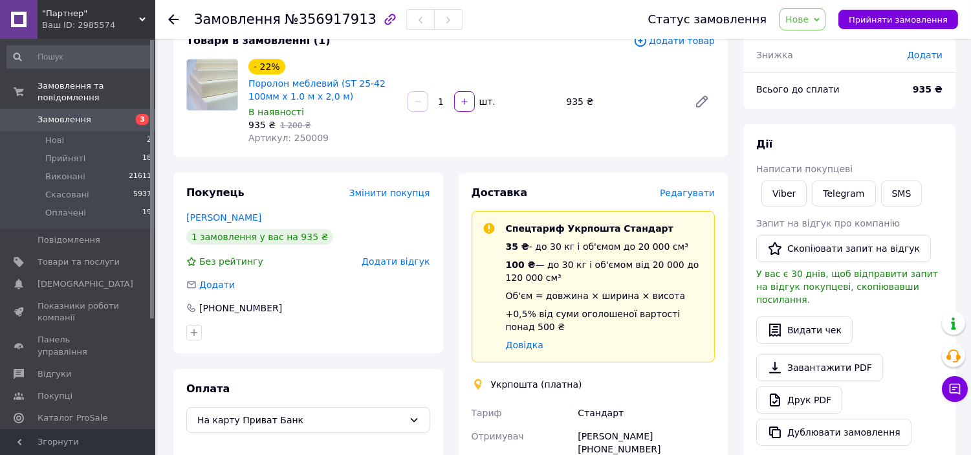
scroll to position [144, 0]
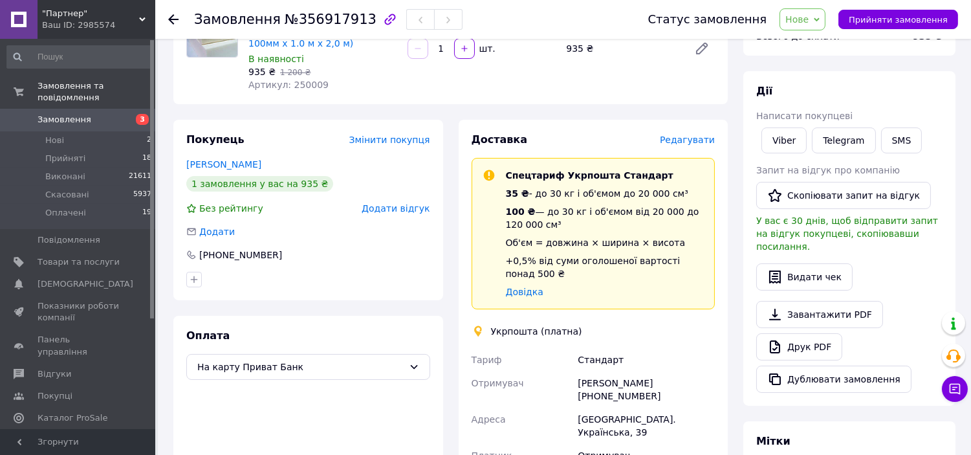
click at [820, 17] on icon at bounding box center [817, 20] width 6 height 6
click at [815, 43] on li "Прийнято" at bounding box center [810, 45] width 60 height 19
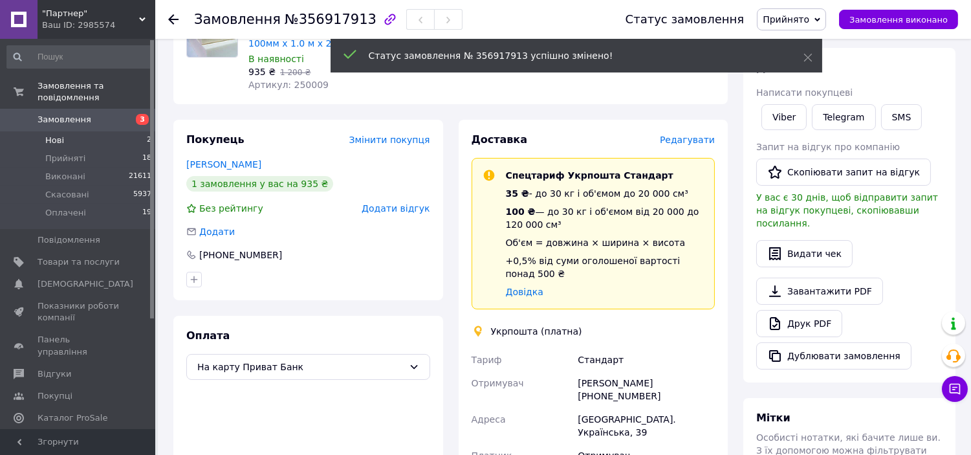
click at [81, 131] on li "Нові 2" at bounding box center [79, 140] width 159 height 18
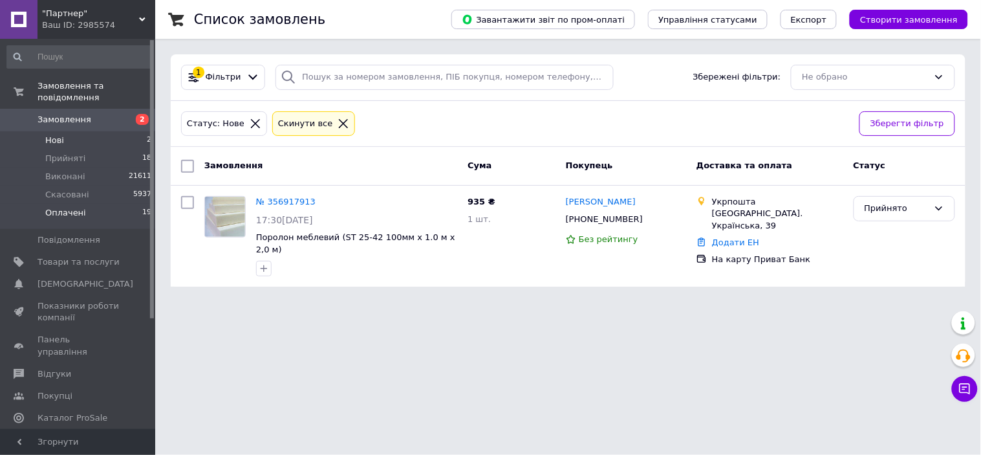
click at [105, 208] on li "Оплачені 19" at bounding box center [79, 216] width 159 height 25
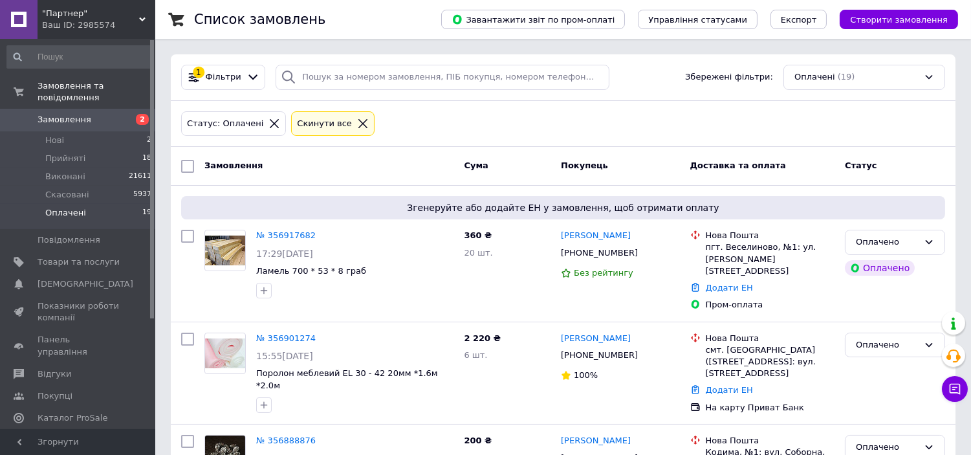
click at [93, 204] on li "Оплачені 19" at bounding box center [79, 216] width 159 height 25
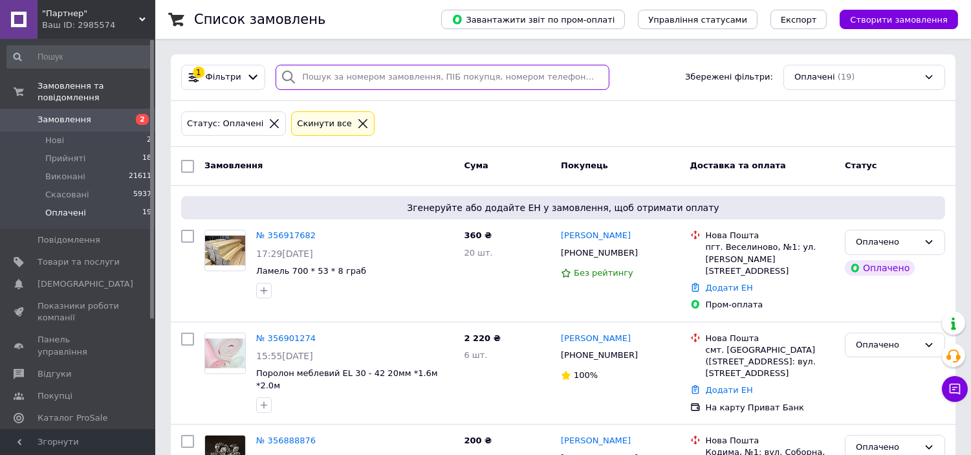
click at [387, 78] on input "search" at bounding box center [443, 77] width 334 height 25
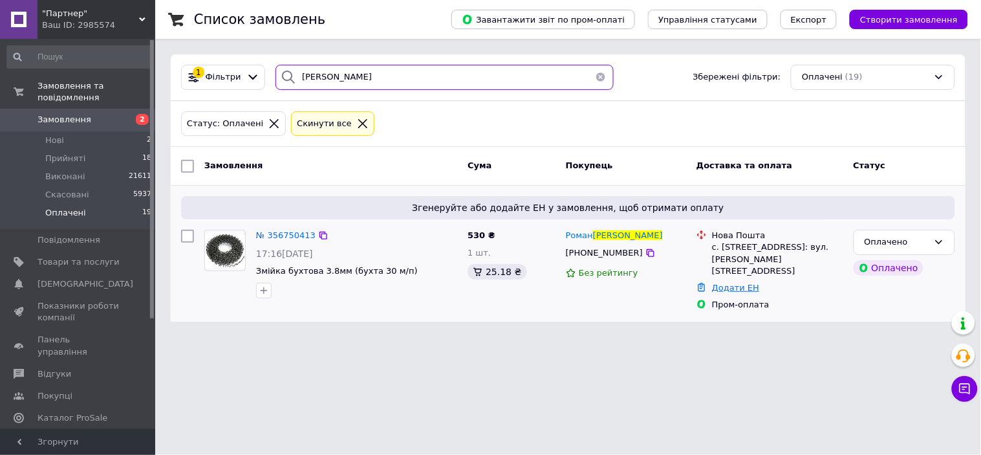
type input "ткаченко"
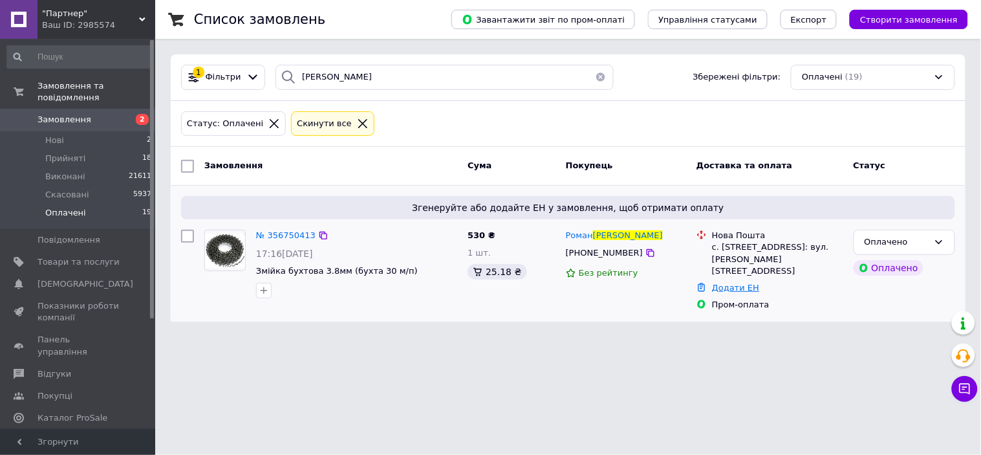
click at [748, 283] on link "Додати ЕН" at bounding box center [735, 288] width 47 height 10
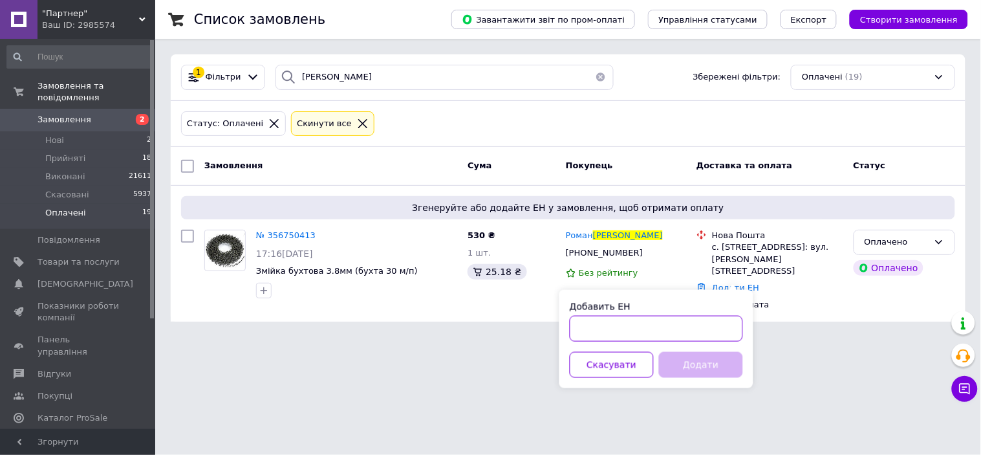
click at [600, 335] on input "Добавить ЕН" at bounding box center [656, 329] width 173 height 26
type input "59001432965388"
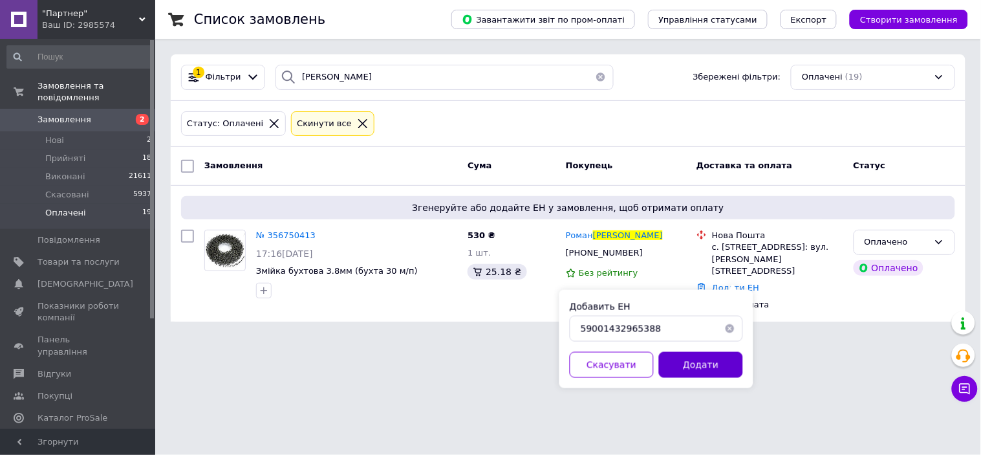
click at [700, 366] on button "Додати" at bounding box center [701, 365] width 84 height 26
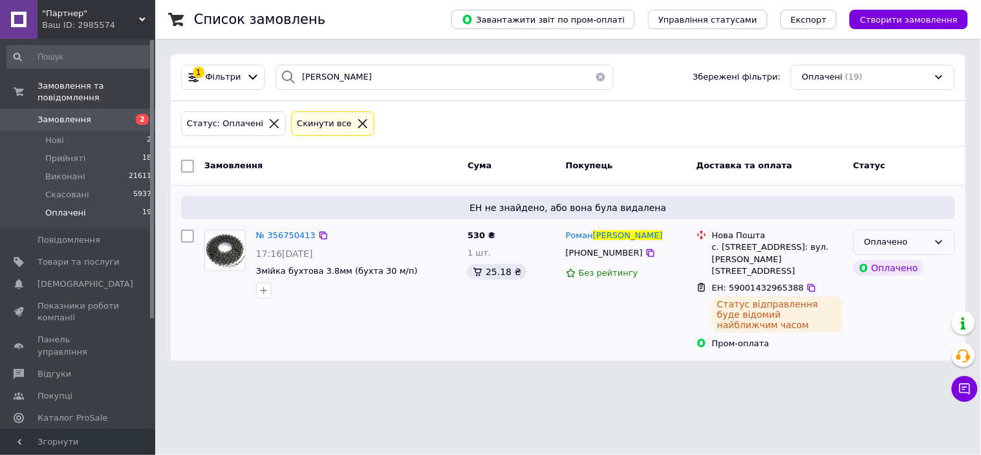
click at [923, 244] on div "Оплачено" at bounding box center [897, 242] width 64 height 14
click at [916, 291] on li "Виконано" at bounding box center [905, 293] width 100 height 24
click at [96, 131] on li "Нові 2" at bounding box center [79, 140] width 159 height 18
